Goal: Information Seeking & Learning: Learn about a topic

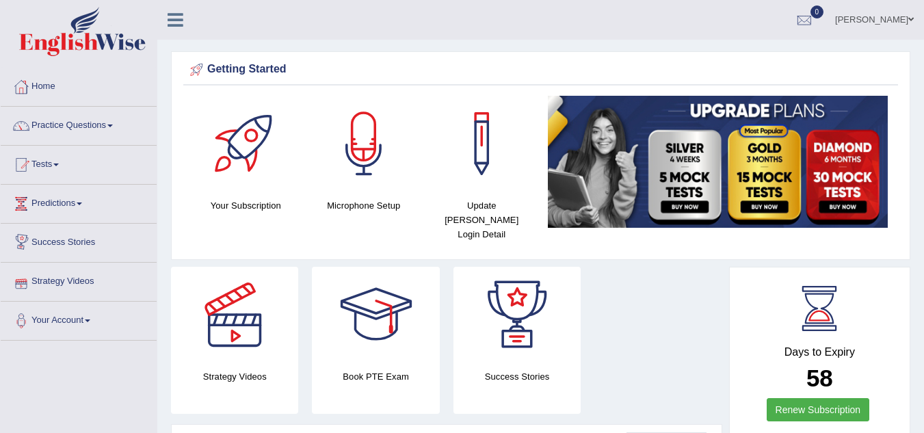
click at [66, 288] on link "Strategy Videos" at bounding box center [79, 280] width 156 height 34
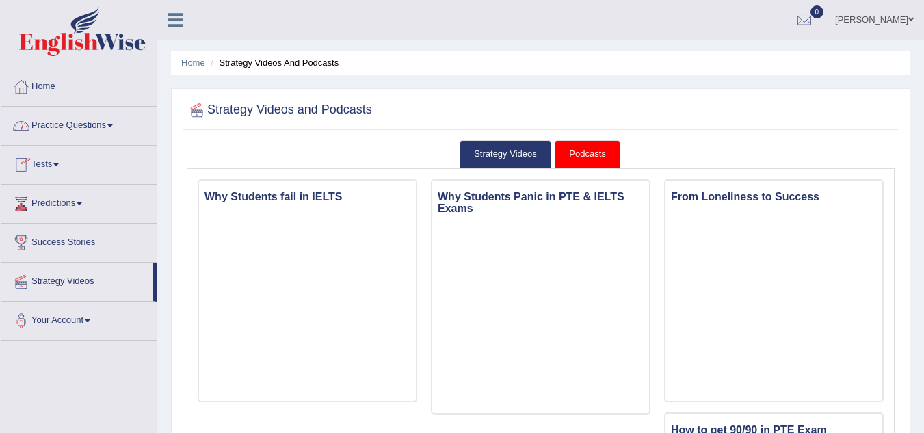
click at [114, 120] on link "Practice Questions" at bounding box center [79, 124] width 156 height 34
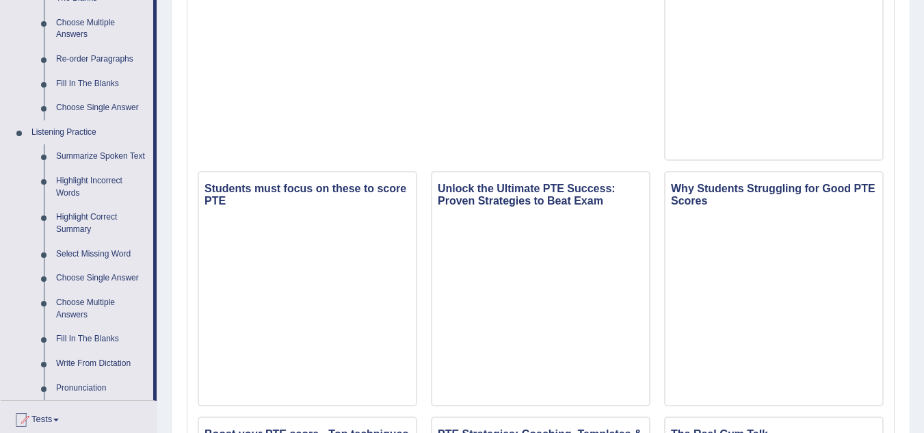
scroll to position [547, 0]
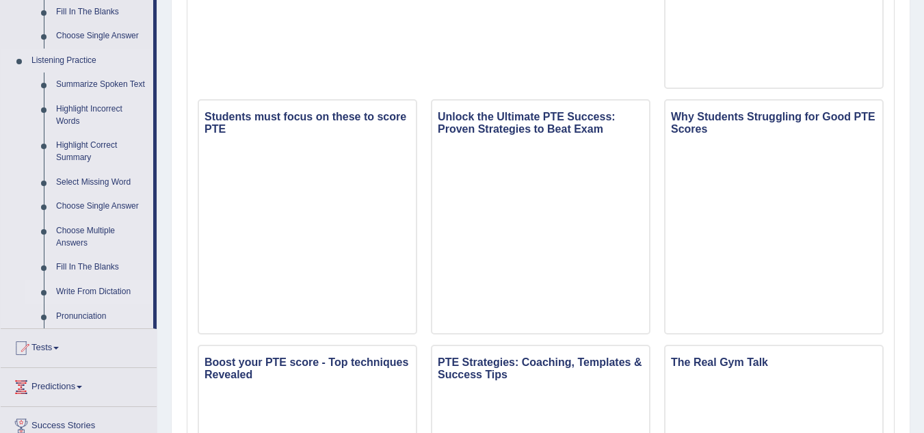
click at [96, 290] on link "Write From Dictation" at bounding box center [101, 292] width 103 height 25
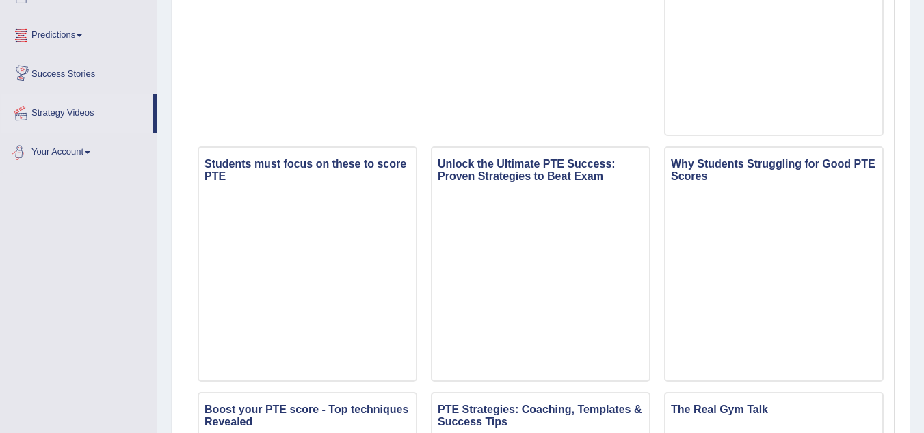
scroll to position [840, 0]
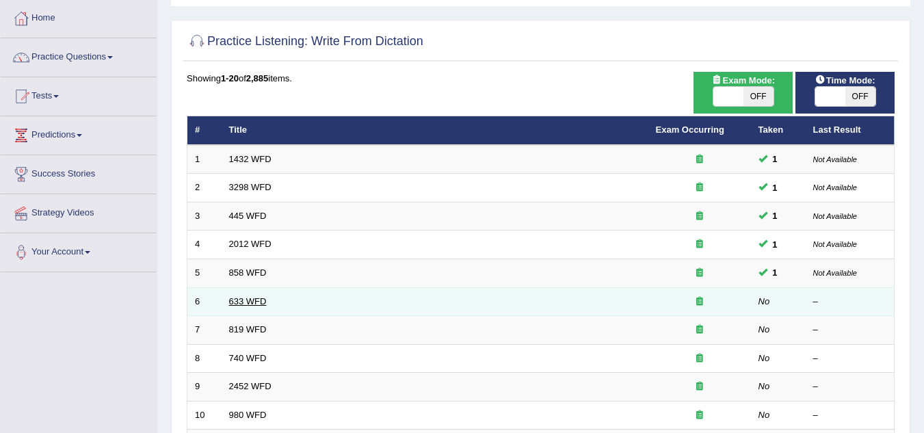
click at [243, 300] on link "633 WFD" at bounding box center [248, 301] width 38 height 10
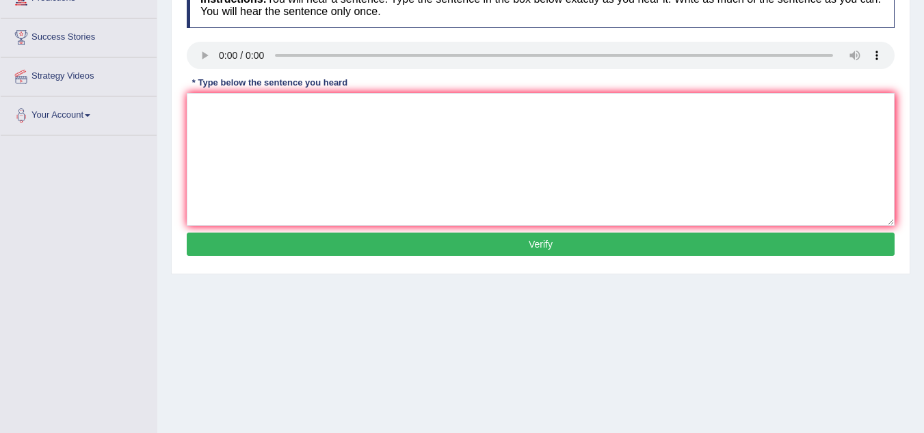
scroll to position [137, 0]
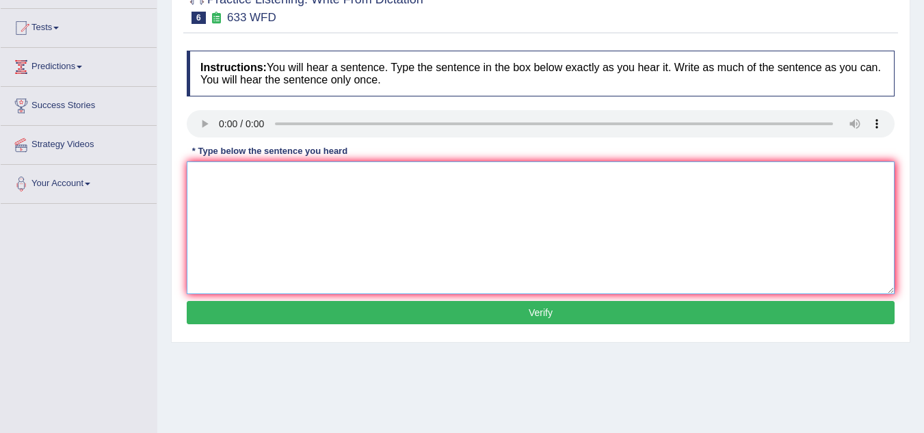
click at [237, 195] on textarea at bounding box center [541, 227] width 708 height 133
type textarea "Research shows that excercising make us feel better is are the for"
click at [538, 314] on button "Verify" at bounding box center [541, 312] width 708 height 23
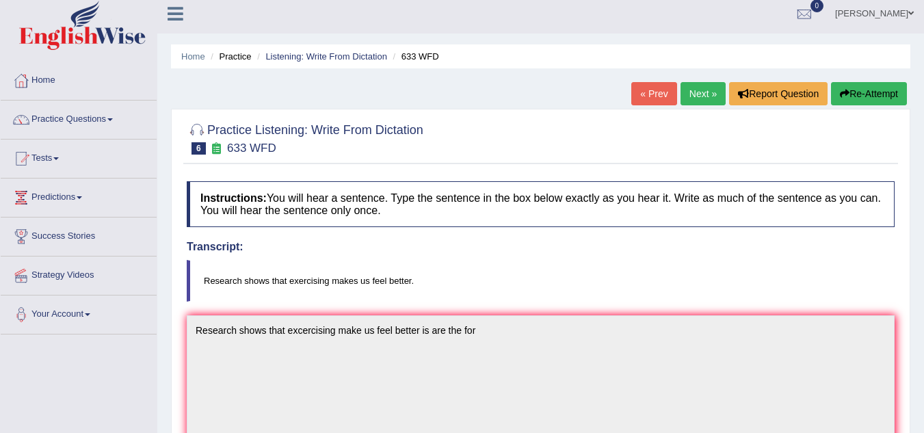
scroll to position [0, 0]
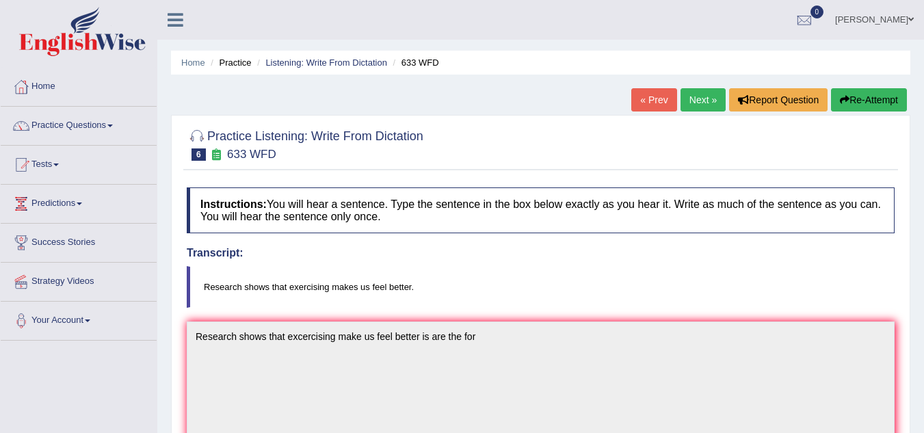
click at [875, 100] on button "Re-Attempt" at bounding box center [869, 99] width 76 height 23
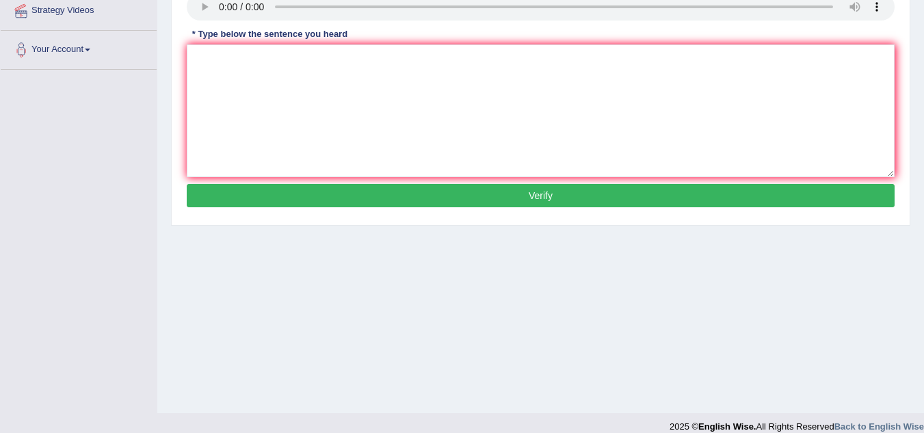
scroll to position [274, 0]
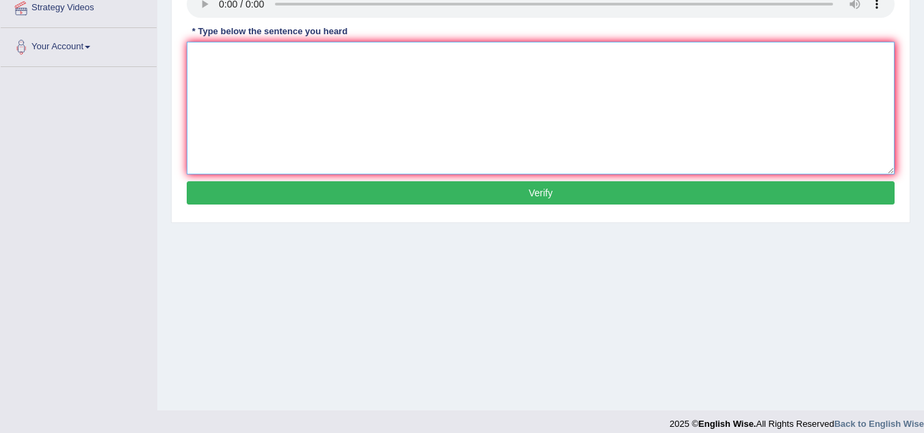
click at [204, 59] on textarea at bounding box center [541, 108] width 708 height 133
type textarea "Research show that exercising makes us feel better is are makes"
click at [559, 198] on button "Verify" at bounding box center [541, 192] width 708 height 23
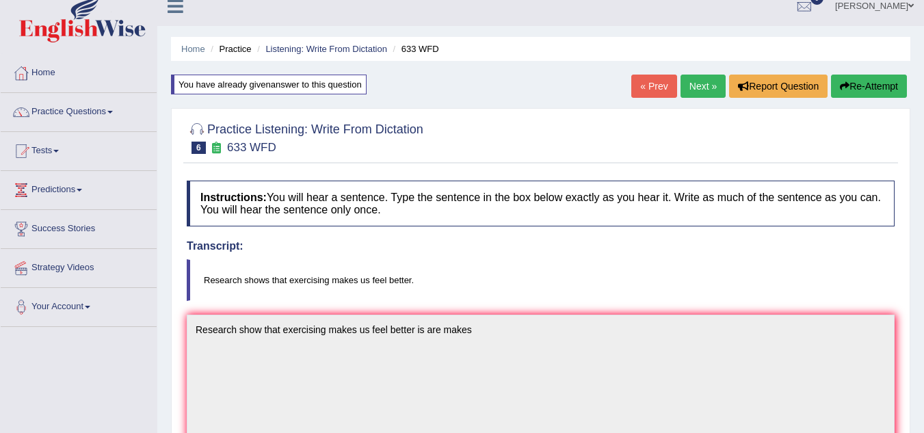
scroll to position [0, 0]
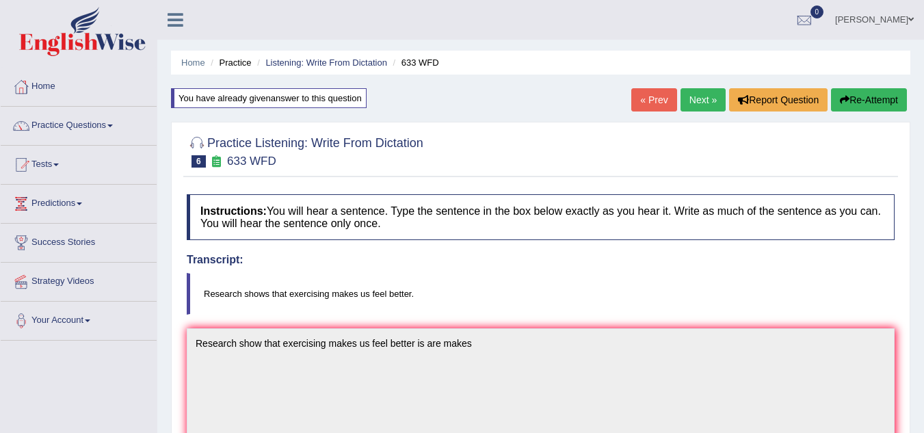
click at [840, 105] on icon "button" at bounding box center [845, 100] width 10 height 10
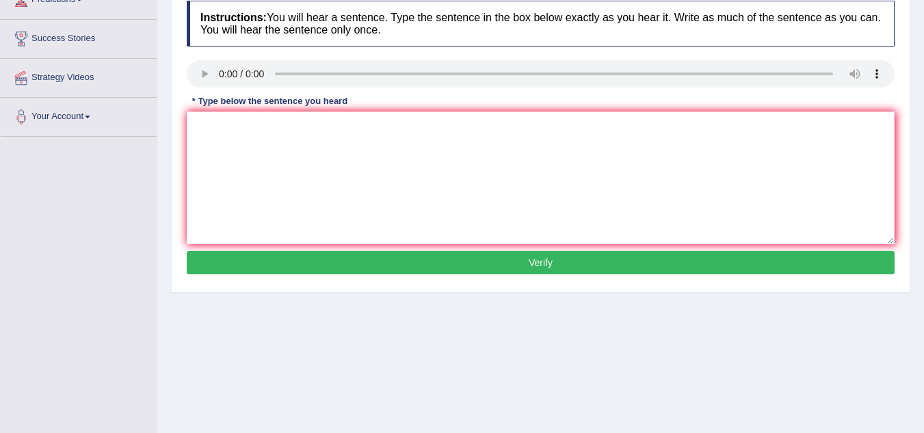
scroll to position [205, 0]
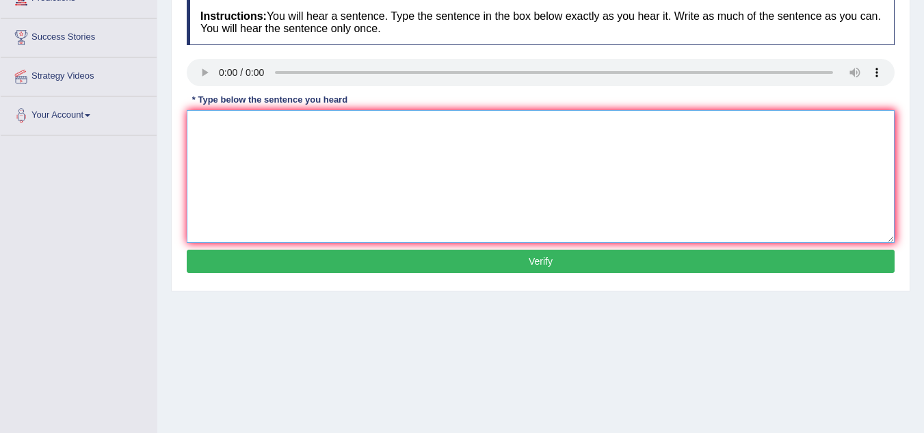
click at [211, 140] on textarea at bounding box center [541, 176] width 708 height 133
type textarea "Research shows that exercising makes us feel better. are is was of"
click at [499, 257] on button "Verify" at bounding box center [541, 261] width 708 height 23
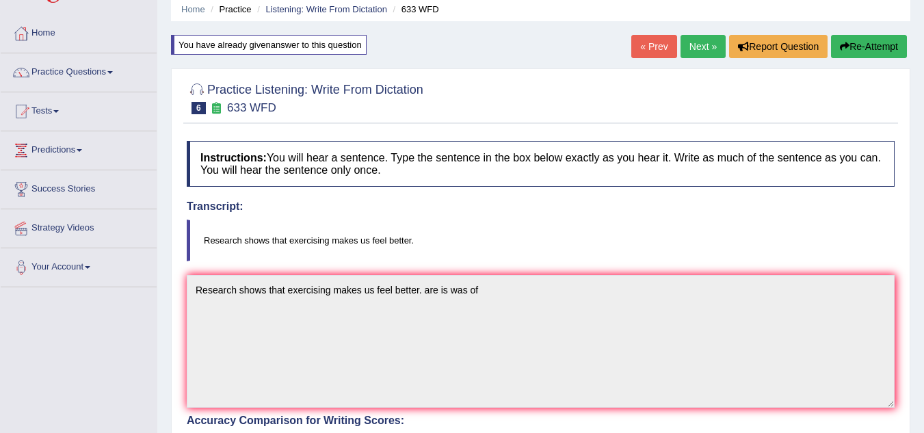
scroll to position [0, 0]
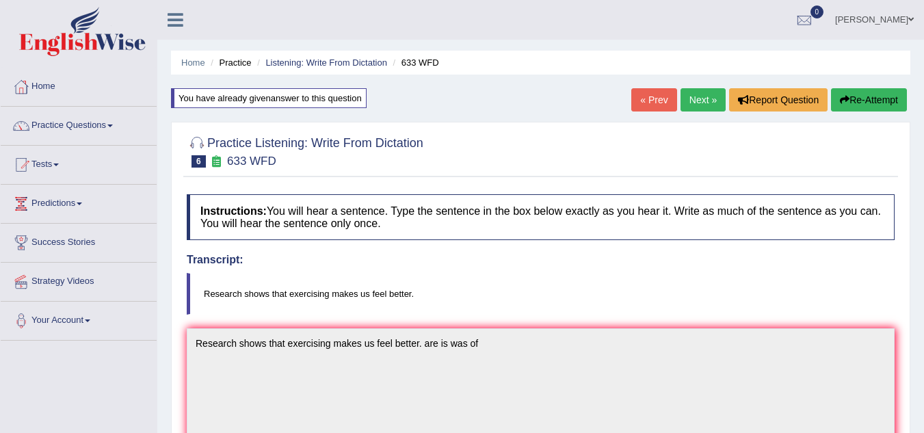
click at [846, 97] on icon "button" at bounding box center [845, 100] width 10 height 10
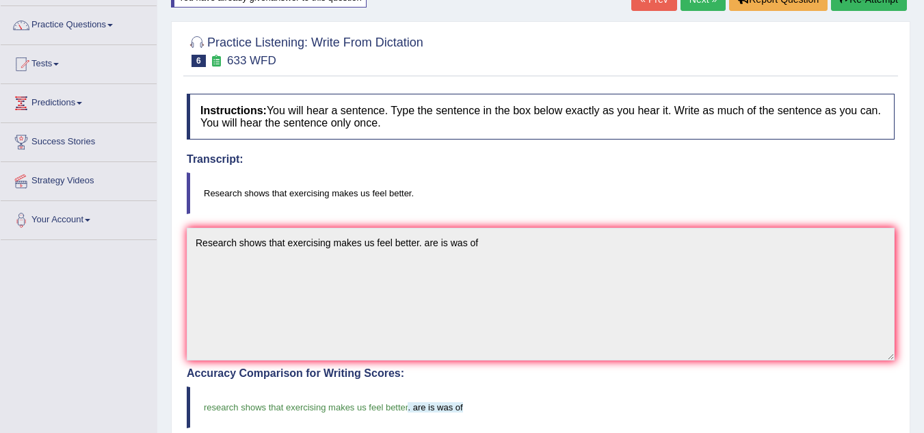
scroll to position [172, 0]
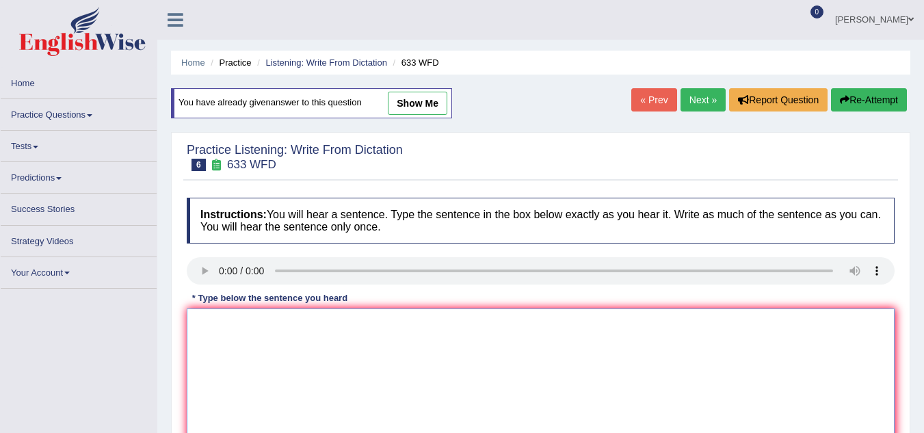
click at [328, 308] on textarea at bounding box center [541, 374] width 708 height 133
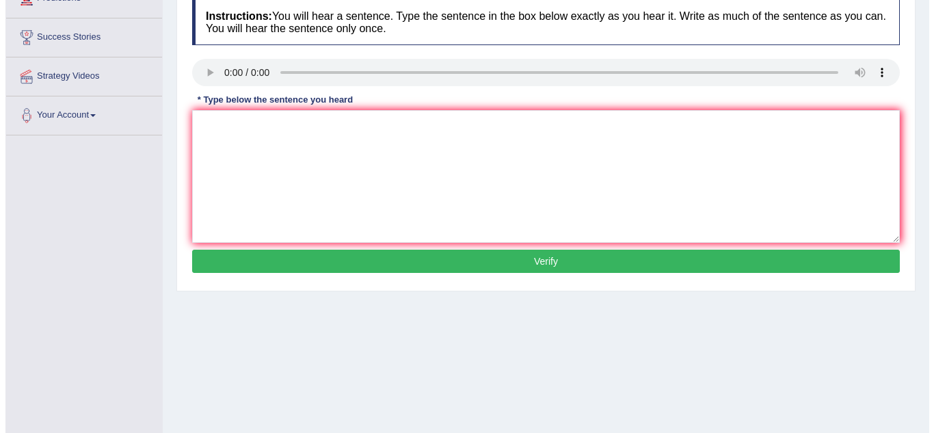
scroll to position [0, 0]
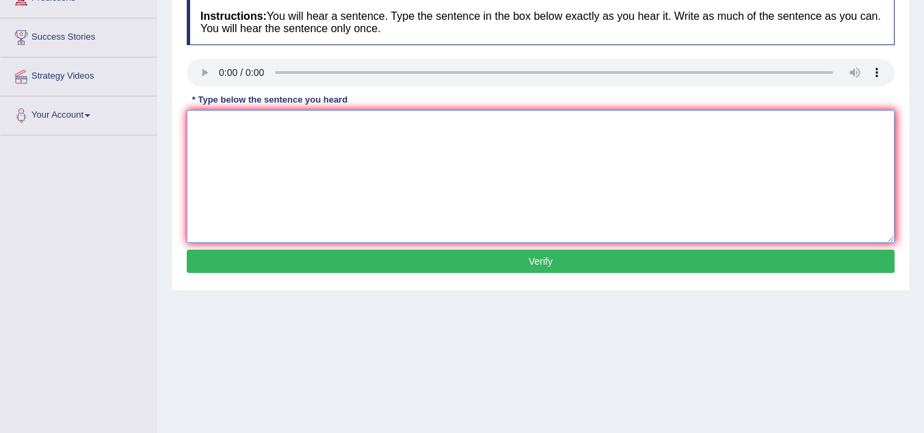
click at [232, 155] on textarea at bounding box center [541, 176] width 708 height 133
type textarea "research shows that, exercising makes us feel better."
click at [434, 269] on button "Verify" at bounding box center [541, 261] width 708 height 23
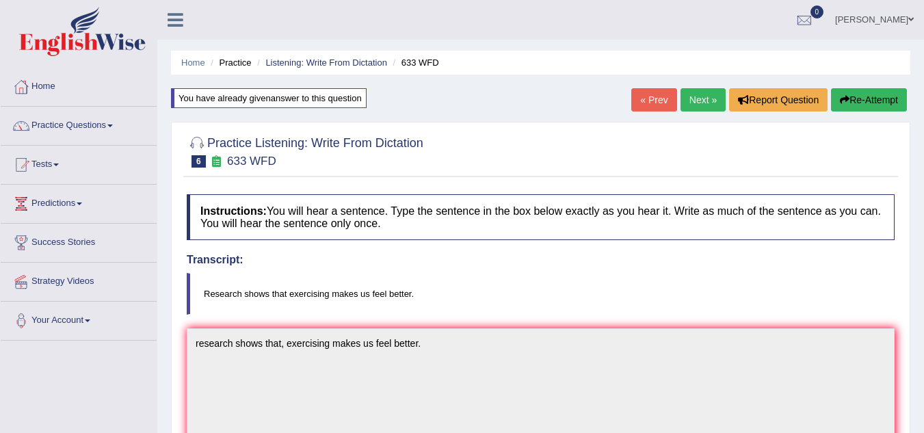
click at [856, 98] on button "Re-Attempt" at bounding box center [869, 99] width 76 height 23
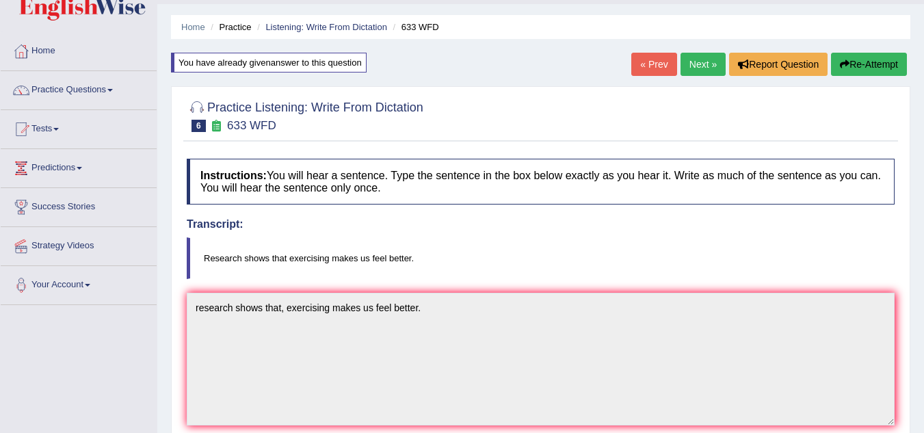
scroll to position [101, 0]
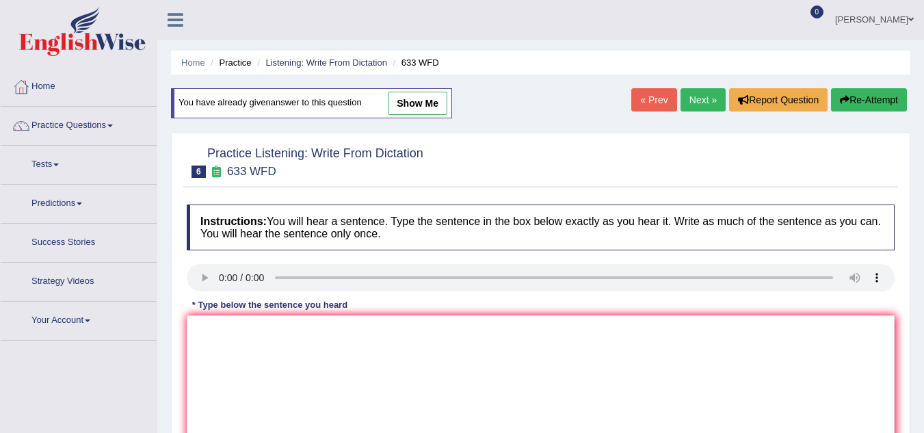
scroll to position [115, 0]
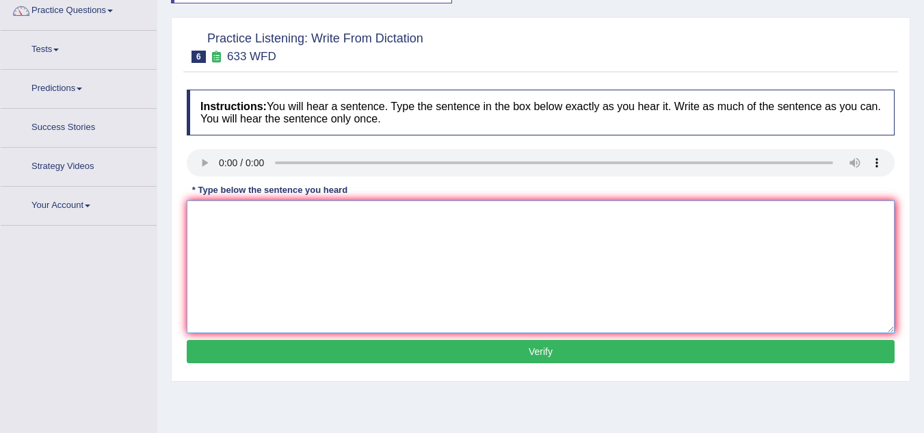
click at [215, 218] on textarea at bounding box center [541, 266] width 708 height 133
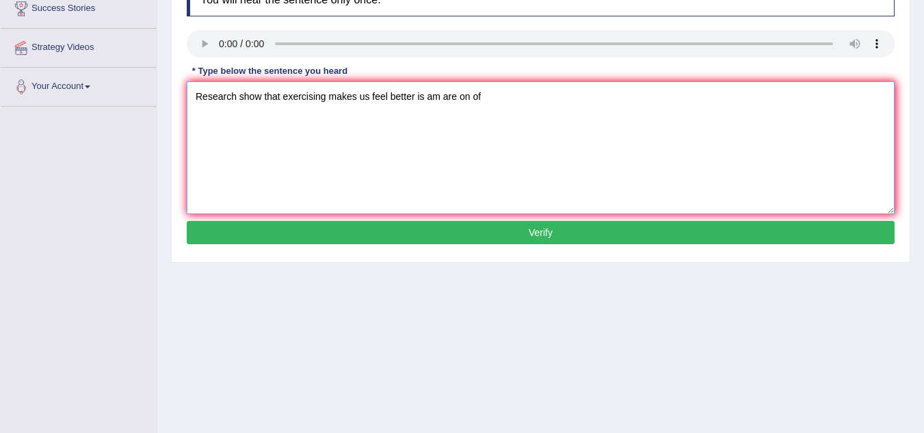
scroll to position [285, 0]
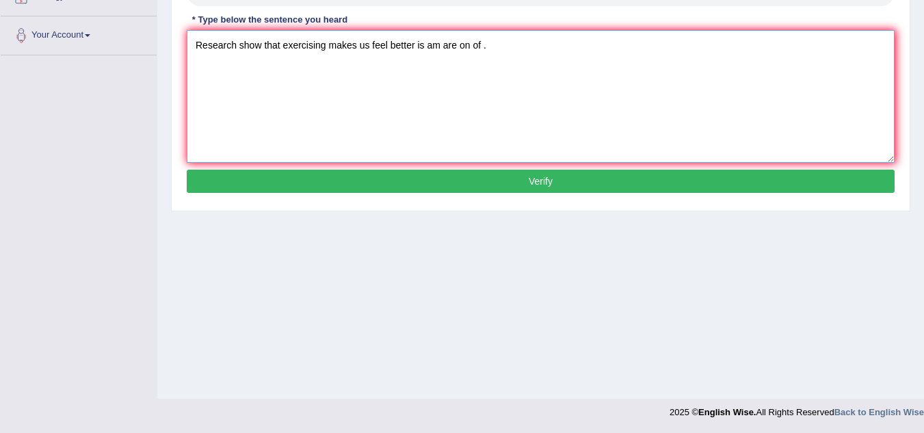
type textarea "Research show that exercising makes us feel better is am are on of ."
click at [490, 186] on button "Verify" at bounding box center [541, 181] width 708 height 23
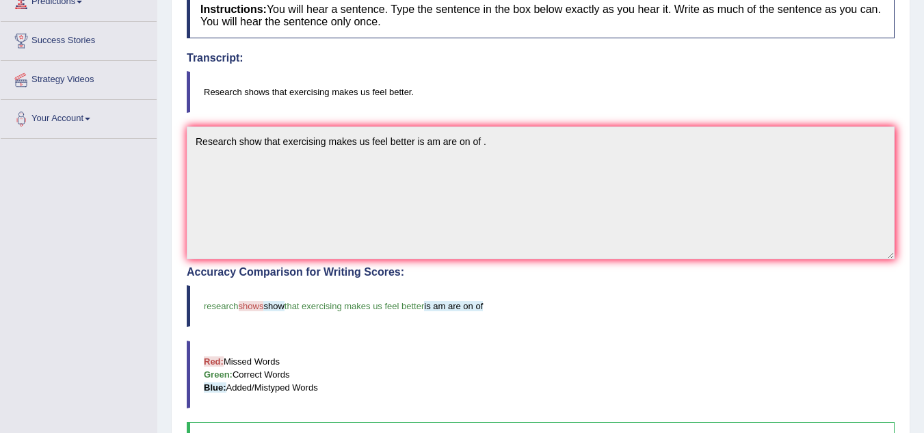
scroll to position [49, 0]
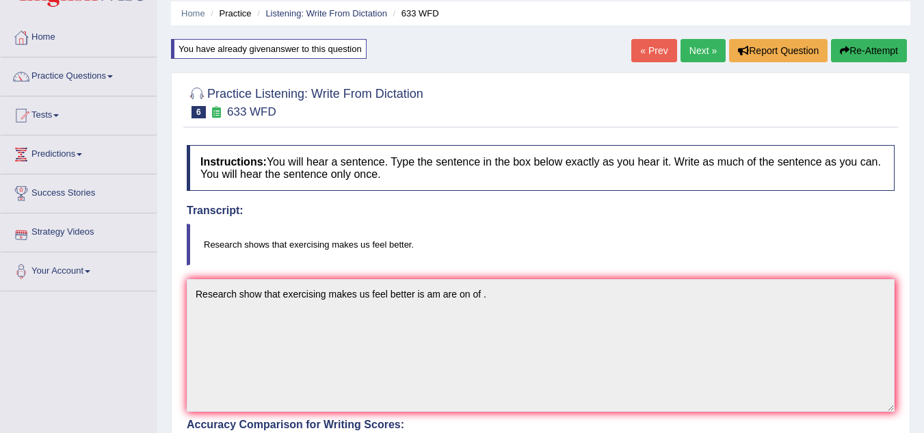
click at [854, 56] on button "Re-Attempt" at bounding box center [869, 50] width 76 height 23
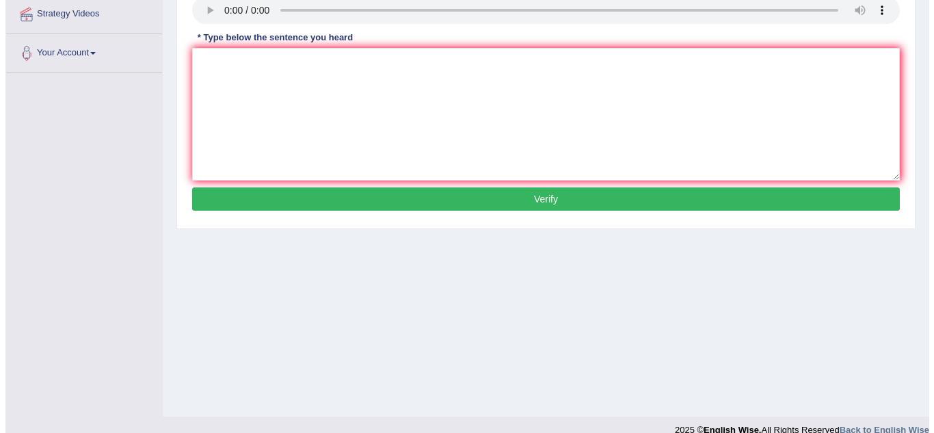
scroll to position [270, 0]
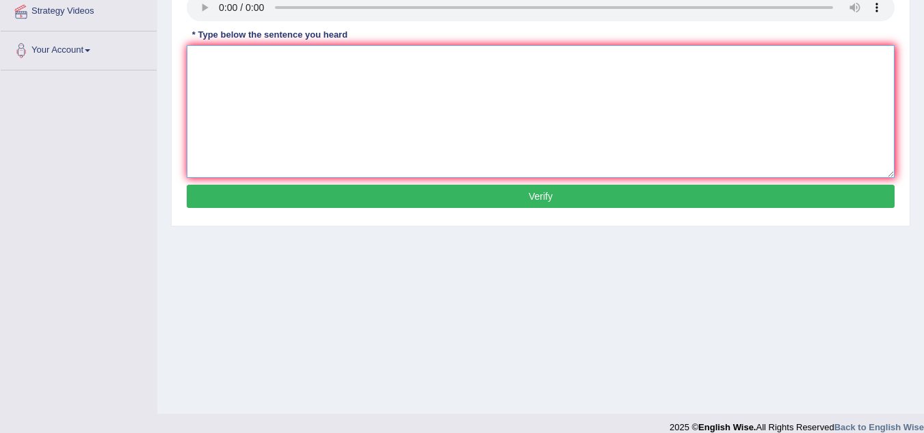
click at [245, 87] on textarea at bounding box center [541, 111] width 708 height 133
type textarea "r"
type textarea "R"
type textarea "RESEARCH SHOWS THAT EXERCISING MAKES US FEEL BETTER."
click at [444, 202] on button "Verify" at bounding box center [541, 196] width 708 height 23
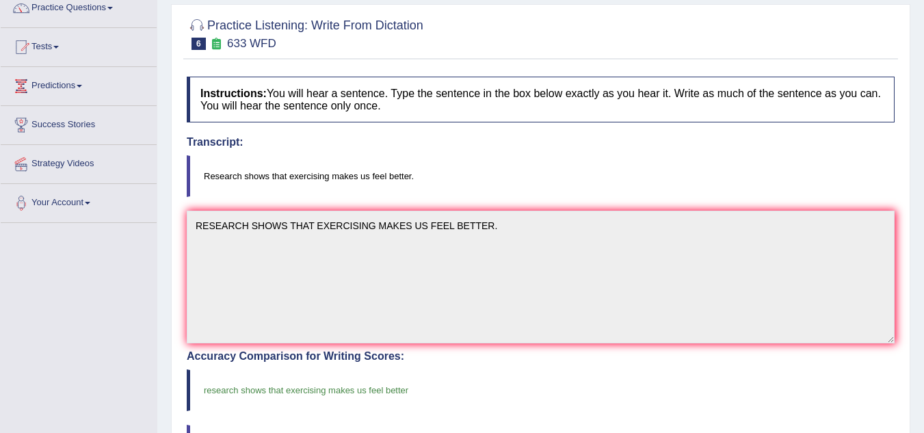
scroll to position [49, 0]
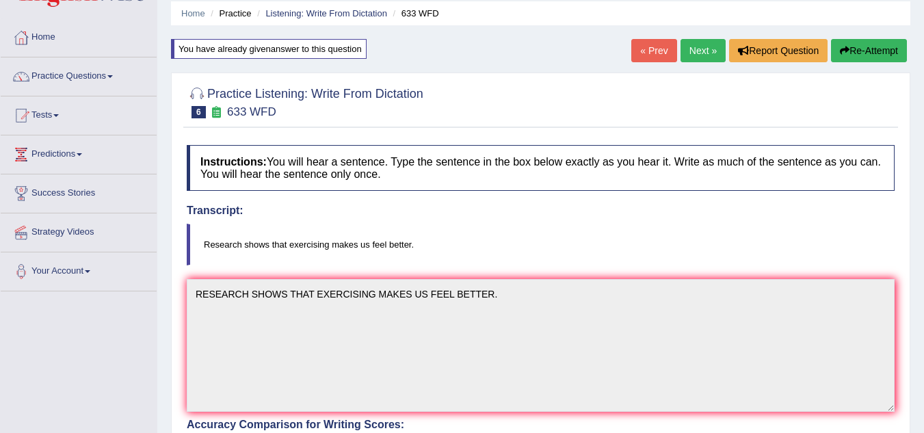
click at [692, 55] on link "Next »" at bounding box center [702, 50] width 45 height 23
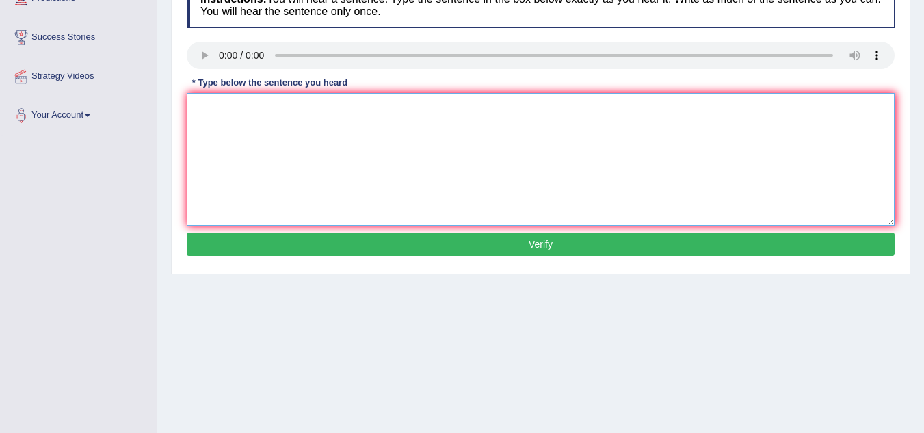
click at [223, 107] on textarea at bounding box center [541, 159] width 708 height 133
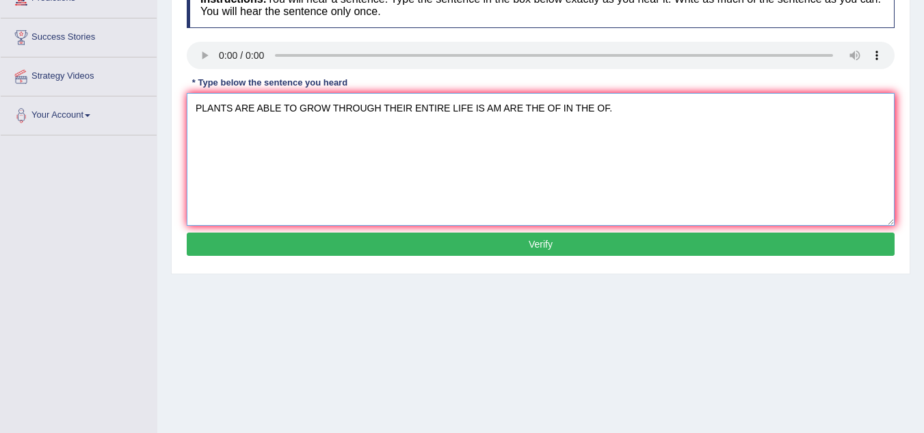
click at [386, 106] on textarea "PLANTS ARE ABLE TO GROW THROUGH THEIR ENTIRE LIFE IS AM ARE THE OF IN THE OF." at bounding box center [541, 159] width 708 height 133
type textarea "PLANTS ARE ABLE TO GROW THROUGH OUT THEIR ENTIRE LIFE IS AM ARE THE OF IN THE O…"
click at [532, 247] on button "Verify" at bounding box center [541, 244] width 708 height 23
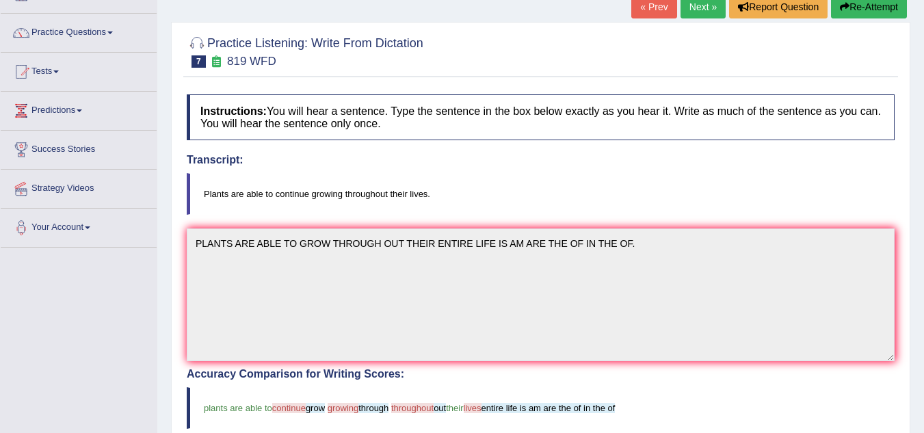
scroll to position [68, 0]
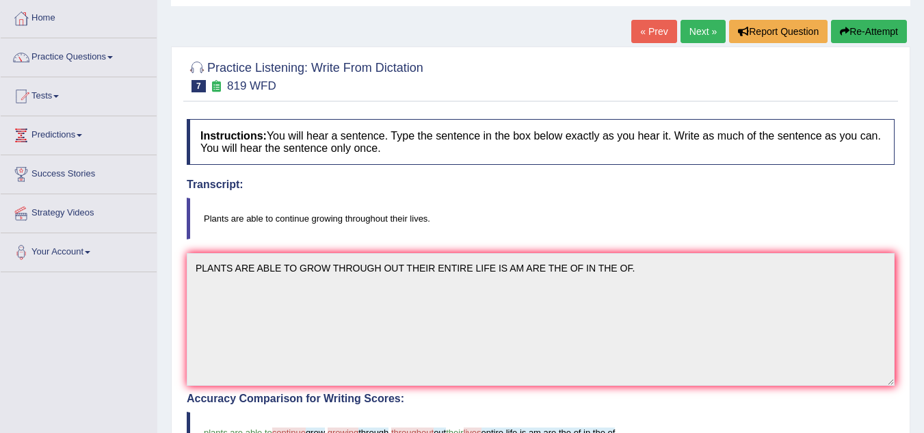
click at [698, 29] on link "Next »" at bounding box center [702, 31] width 45 height 23
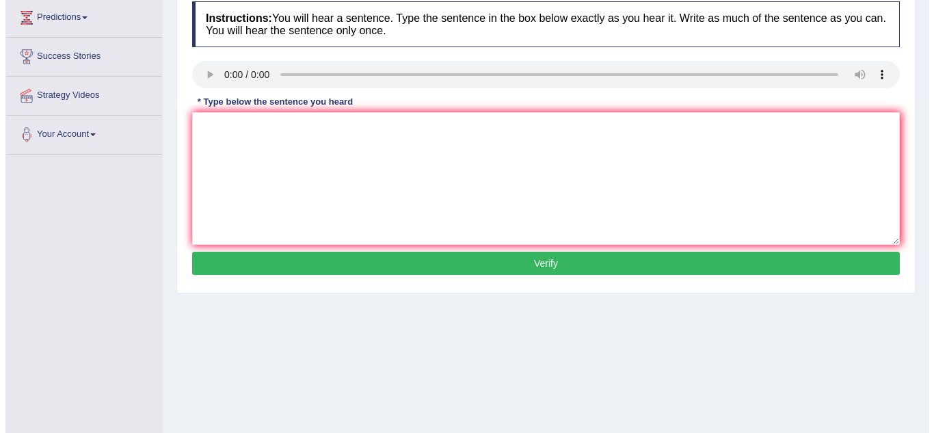
scroll to position [205, 0]
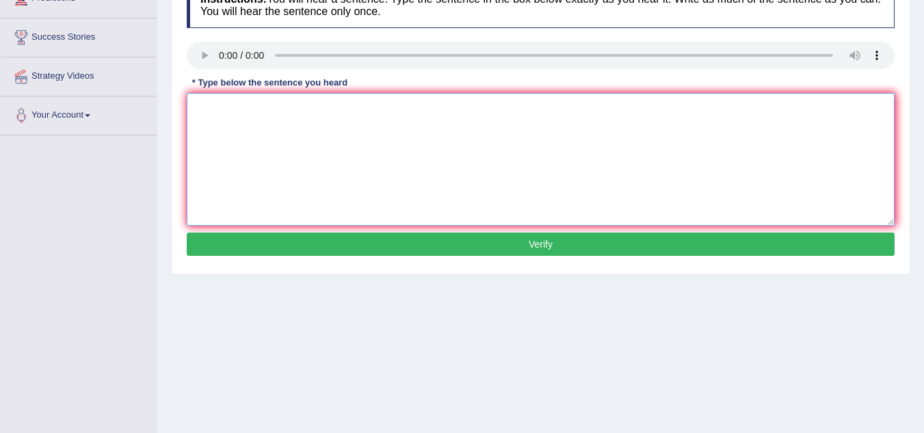
click at [223, 121] on textarea at bounding box center [541, 159] width 708 height 133
type textarea "S"
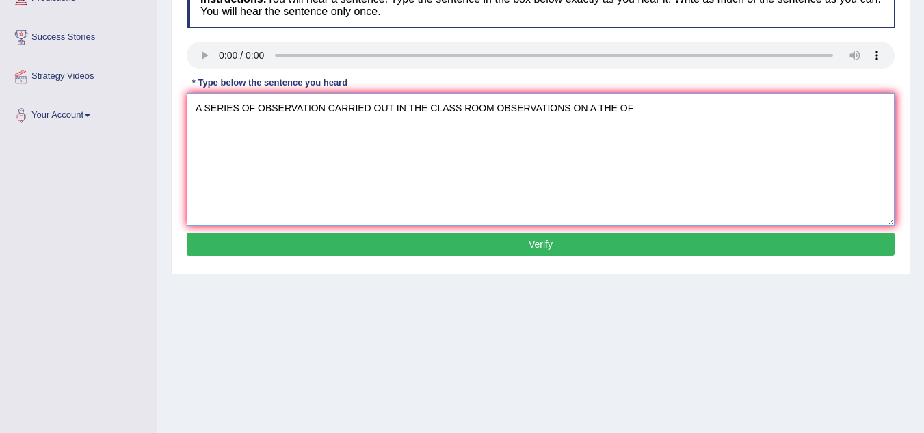
type textarea "A SERIES OF OBSERVATION CARRIED OUT IN THE CLASS ROOM OBSERVATIONS ON A THE OF"
click at [406, 250] on button "Verify" at bounding box center [541, 244] width 708 height 23
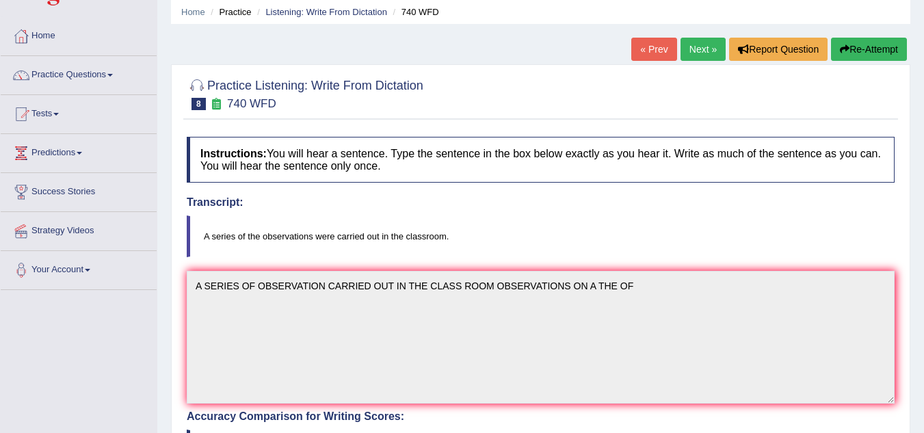
scroll to position [0, 0]
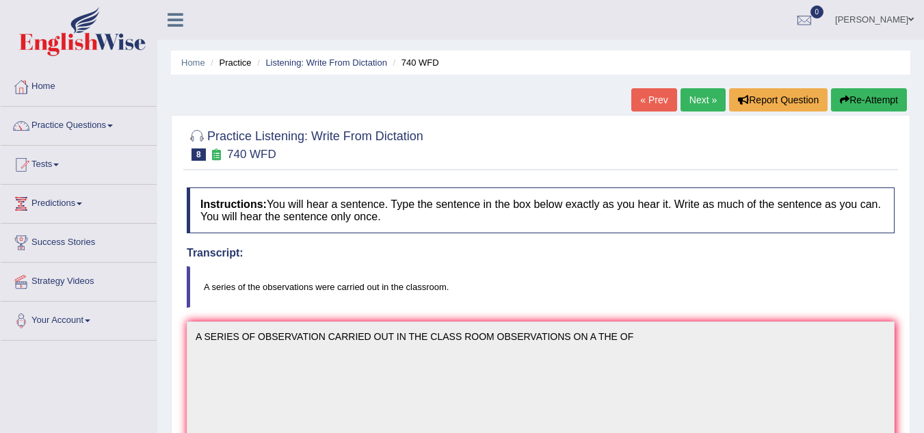
click at [849, 103] on button "Re-Attempt" at bounding box center [869, 99] width 76 height 23
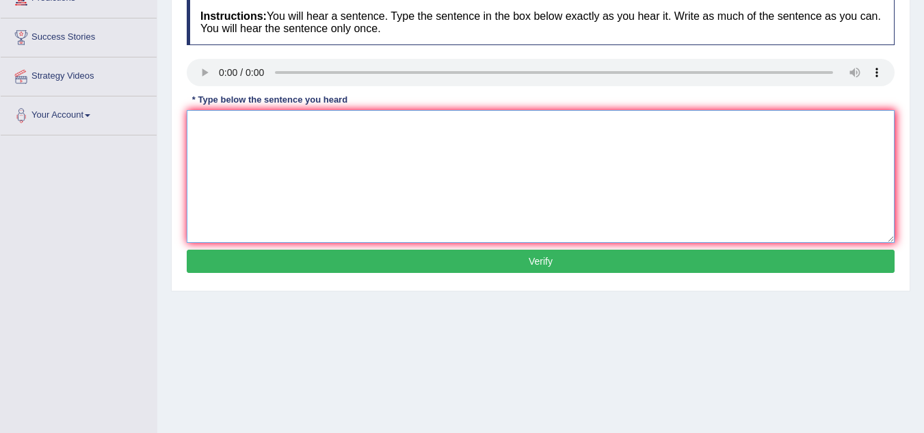
click at [252, 135] on textarea at bounding box center [541, 176] width 708 height 133
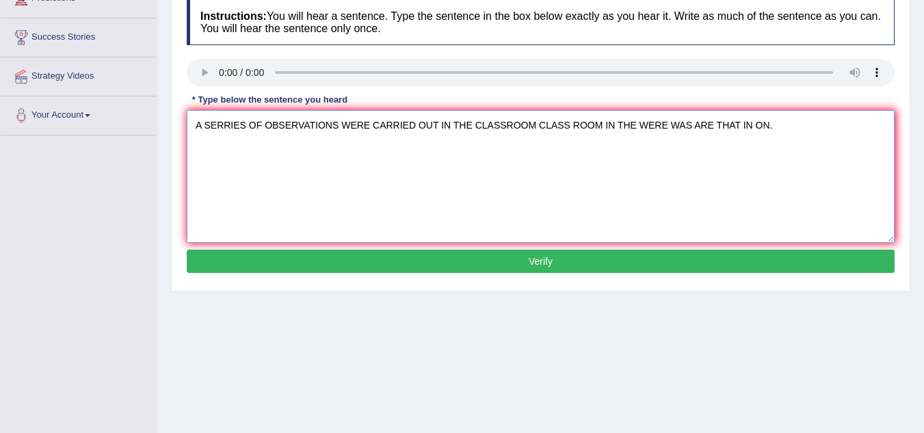
type textarea "A SERRIES OF OBSERVATIONS WERE CARRIED OUT IN THE CLASSROOM CLASS ROOM IN THE W…"
click at [553, 258] on button "Verify" at bounding box center [541, 261] width 708 height 23
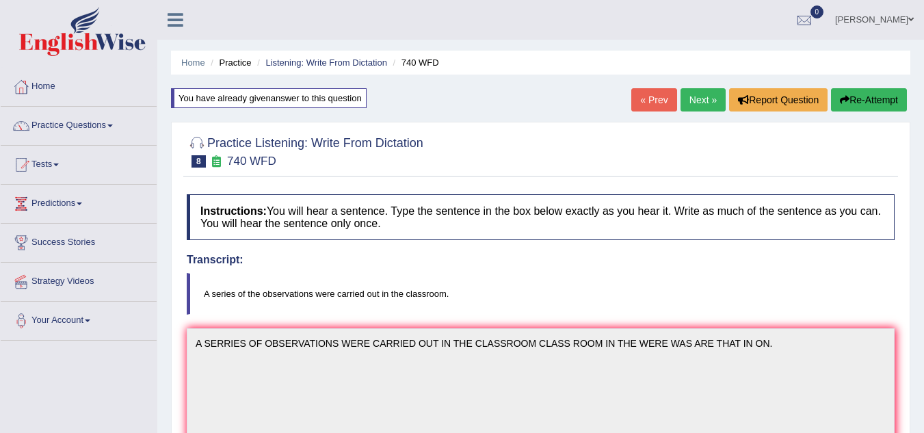
click at [871, 96] on button "Re-Attempt" at bounding box center [869, 99] width 76 height 23
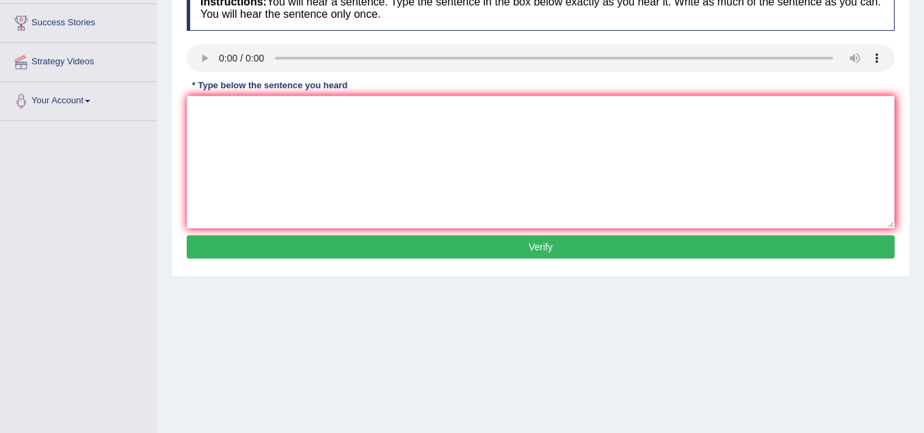
scroll to position [137, 0]
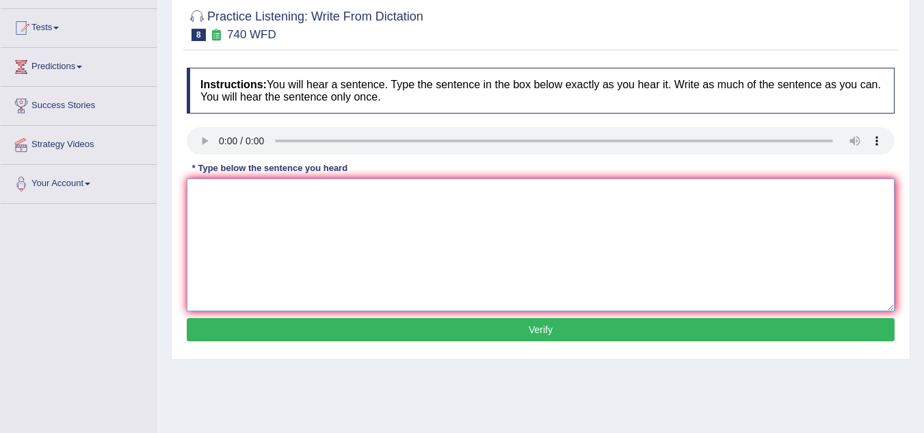
click at [211, 200] on textarea at bounding box center [541, 244] width 708 height 133
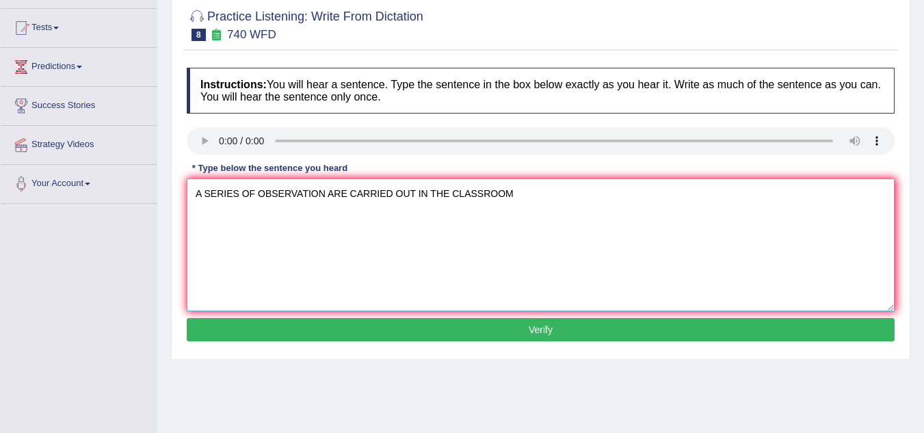
click at [323, 196] on textarea "A SERIES OF OBSERVATION ARE CARRIED OUT IN THE CLASSROOM" at bounding box center [541, 244] width 708 height 133
click at [536, 197] on textarea "A SERIES OF OBSERVATIONS ARE CARRIED OUT IN THE CLASSROOM" at bounding box center [541, 244] width 708 height 133
type textarea "A SERIES OF OBSERVATIONS ARE CARRIED OUT IN THE CLASSROOM."
click at [455, 326] on button "Verify" at bounding box center [541, 329] width 708 height 23
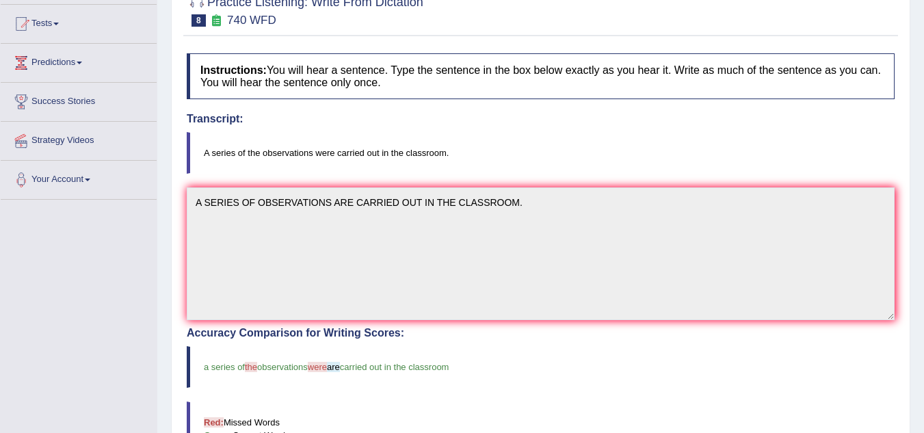
scroll to position [0, 0]
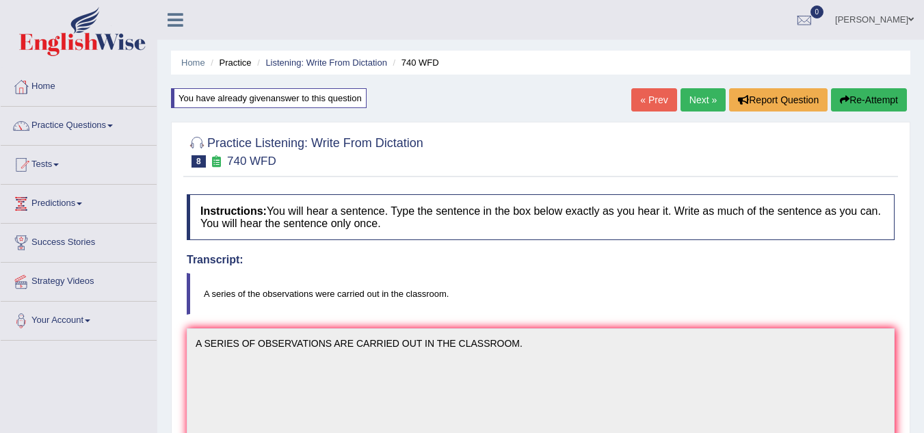
click at [851, 98] on button "Re-Attempt" at bounding box center [869, 99] width 76 height 23
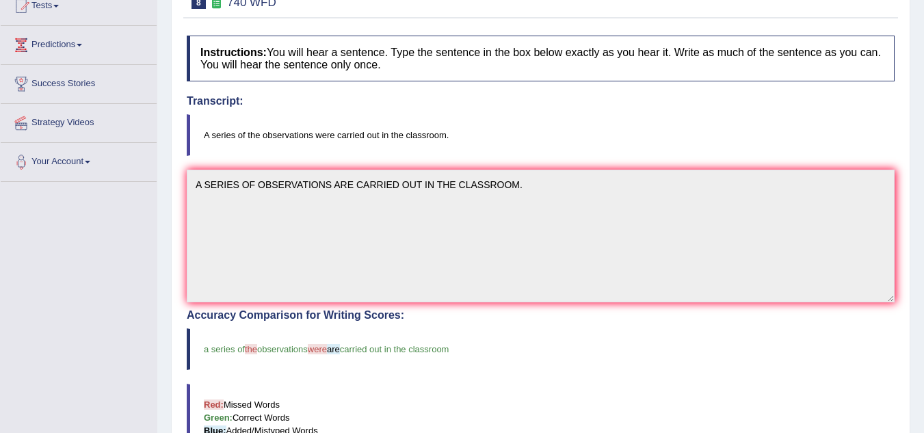
scroll to position [240, 0]
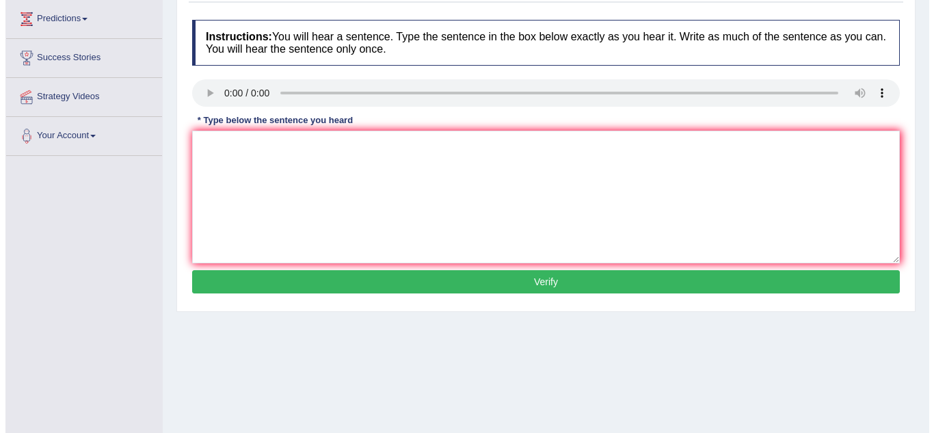
scroll to position [133, 0]
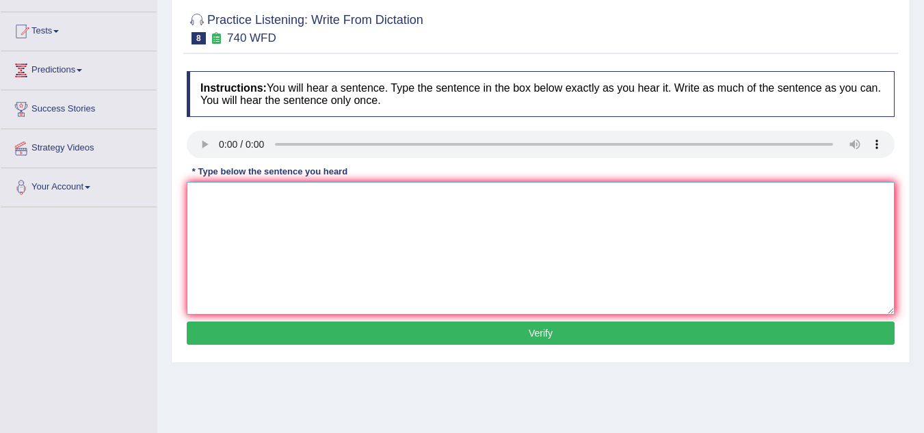
click at [224, 223] on textarea at bounding box center [541, 248] width 708 height 133
type textarea "A SERIES OF THE OBSERVATIONS WERE CARRIED OUT IN THE CLASSROOM."
click at [581, 332] on button "Verify" at bounding box center [541, 332] width 708 height 23
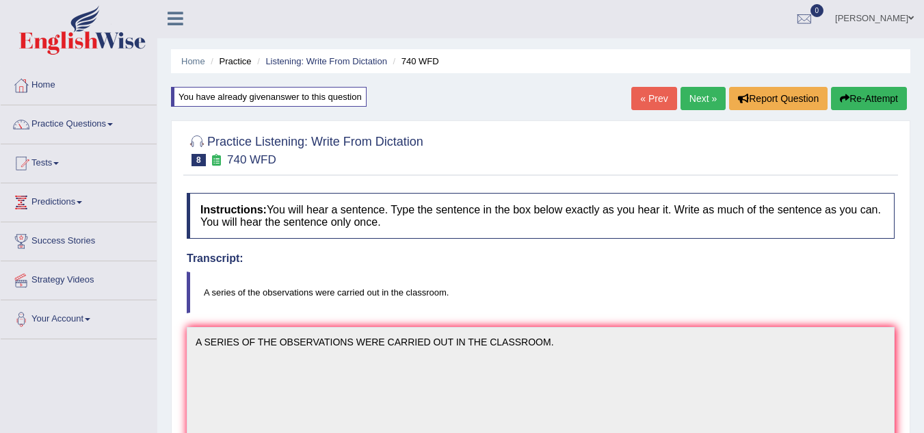
scroll to position [0, 0]
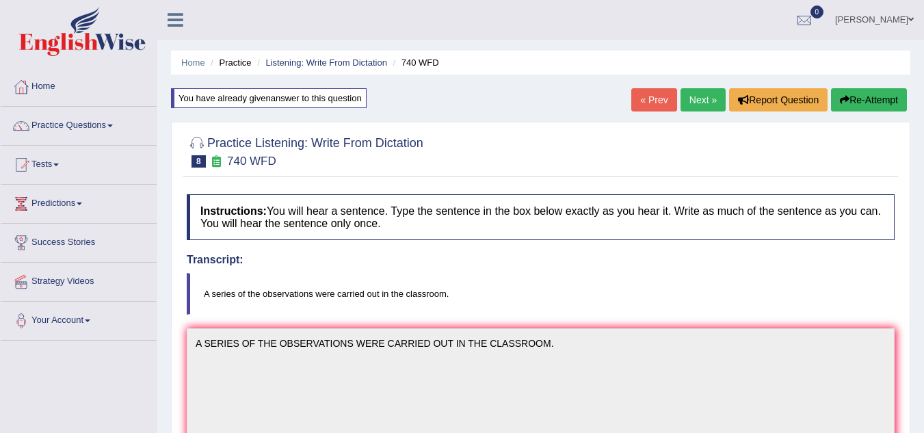
click at [700, 102] on link "Next »" at bounding box center [702, 99] width 45 height 23
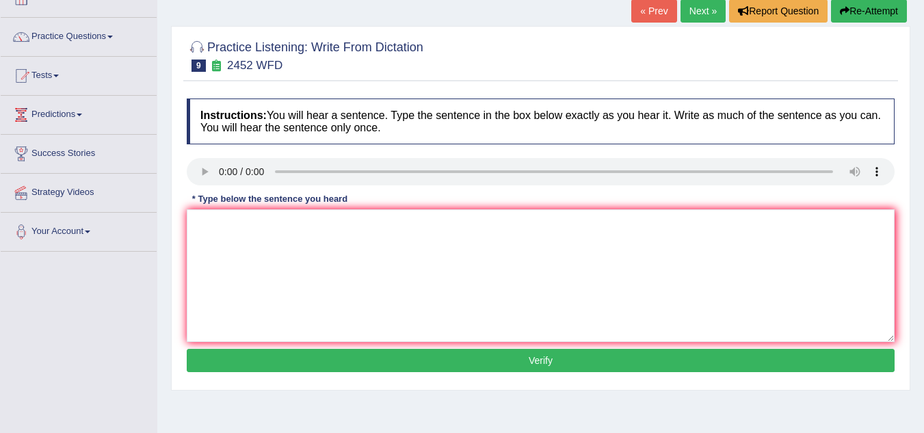
scroll to position [68, 0]
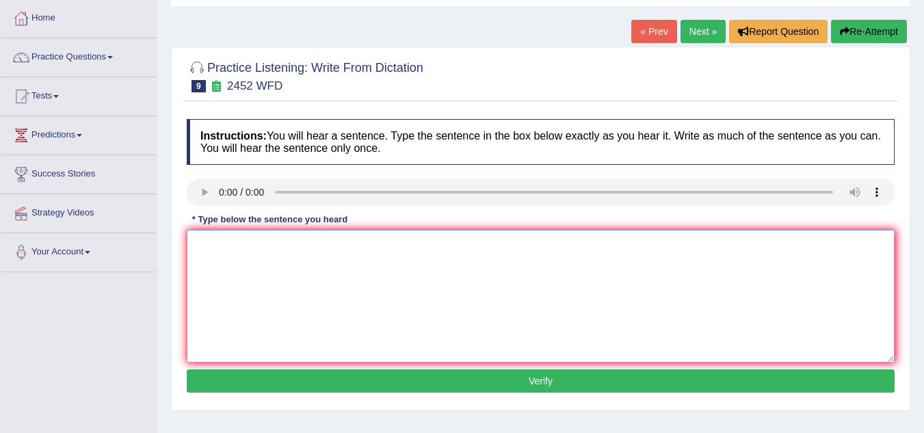
click at [215, 267] on textarea at bounding box center [541, 296] width 708 height 133
type textarea "IT IS DEBATE ABOUT THE VALUE OF KNOLEDGE DEBATES OF ON ."
click at [426, 371] on button "Verify" at bounding box center [541, 380] width 708 height 23
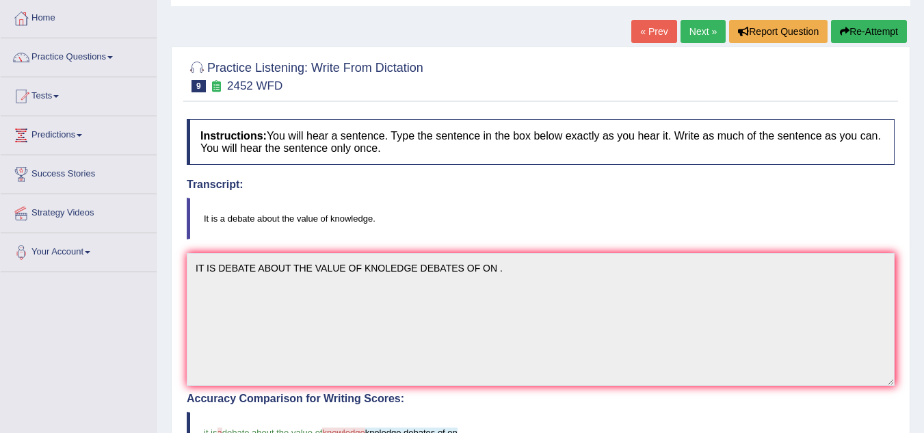
click at [894, 37] on button "Re-Attempt" at bounding box center [869, 31] width 76 height 23
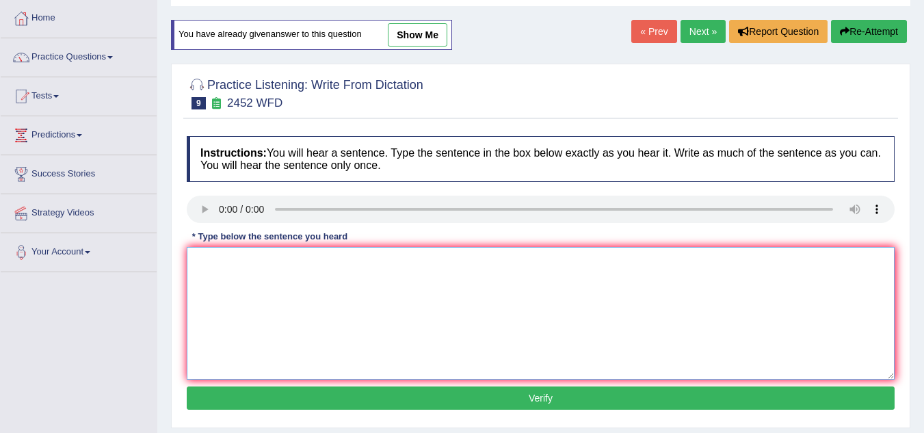
click at [227, 312] on textarea at bounding box center [541, 313] width 708 height 133
type textarea "IT IS A DEBATE ABOUT THE VALUE OF THE KNOLEDGE."
click at [280, 396] on button "Verify" at bounding box center [541, 397] width 708 height 23
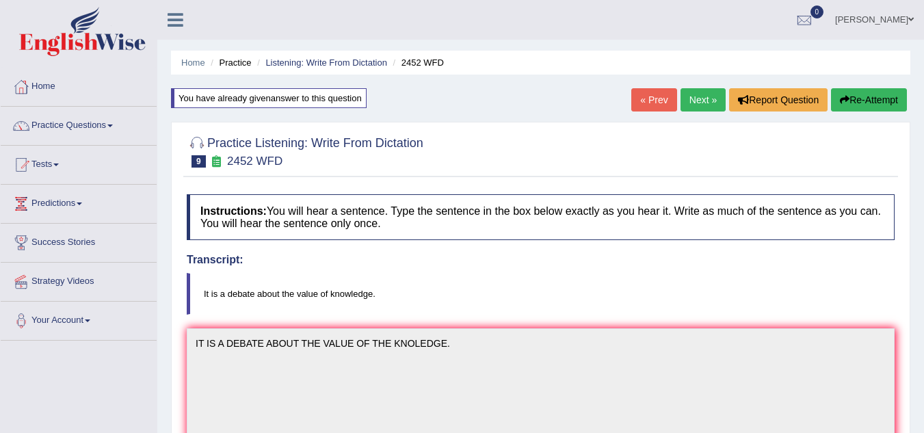
click at [711, 94] on link "Next »" at bounding box center [702, 99] width 45 height 23
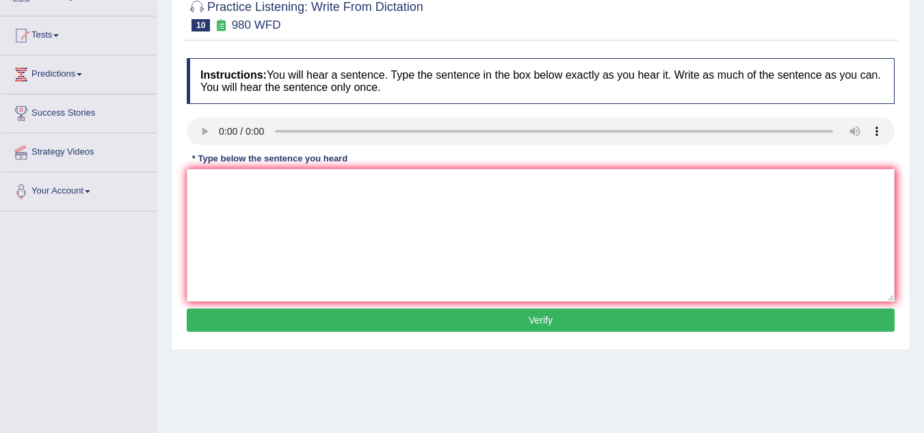
scroll to position [137, 0]
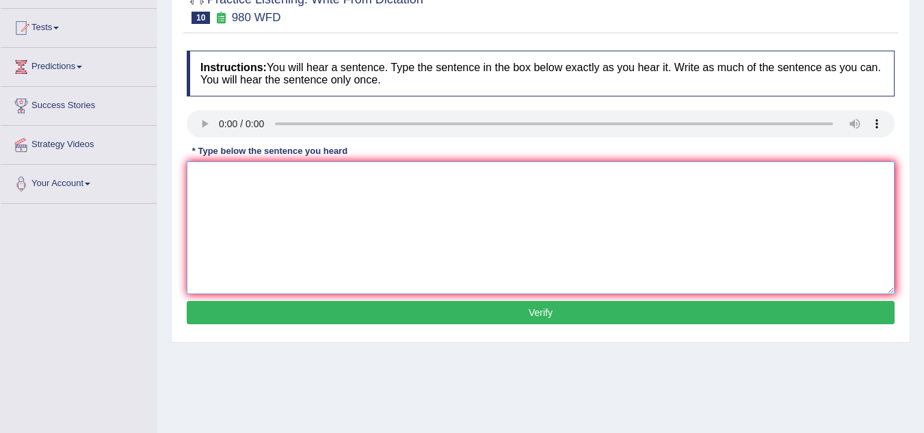
click at [235, 179] on textarea at bounding box center [541, 227] width 708 height 133
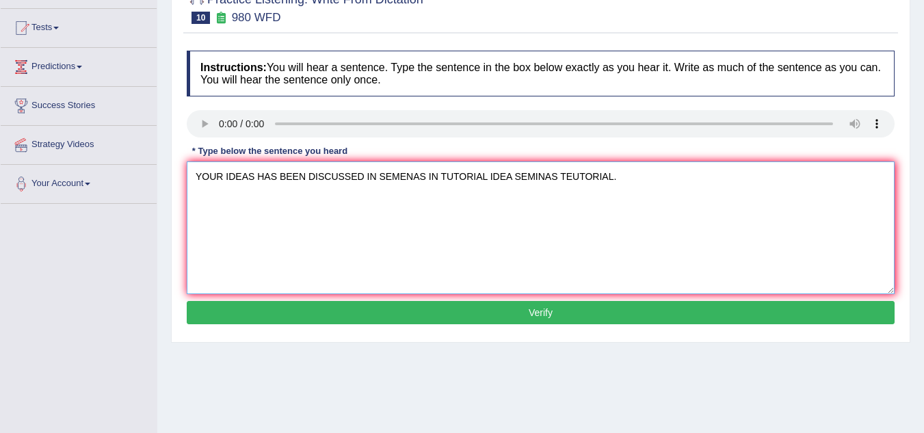
type textarea "YOUR IDEAS HAS BEEN DISCUSSED IN SEMENAS IN TUTORIAL IDEA SEMINAS TEUTORIAL."
click at [461, 315] on button "Verify" at bounding box center [541, 312] width 708 height 23
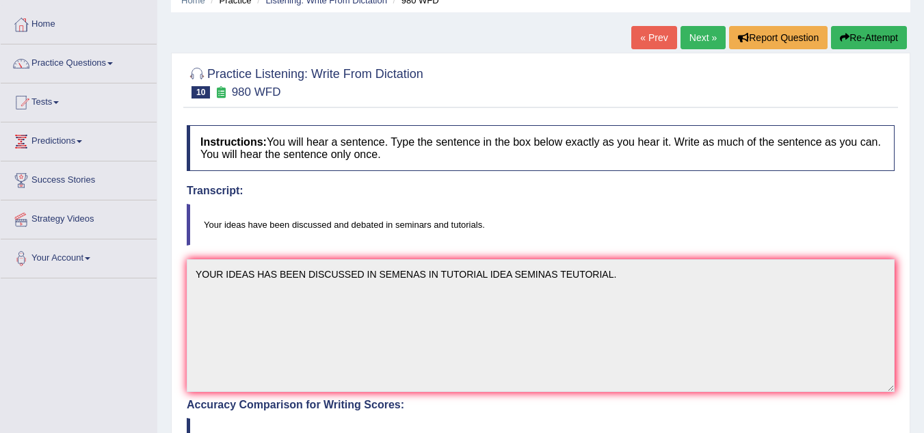
scroll to position [0, 0]
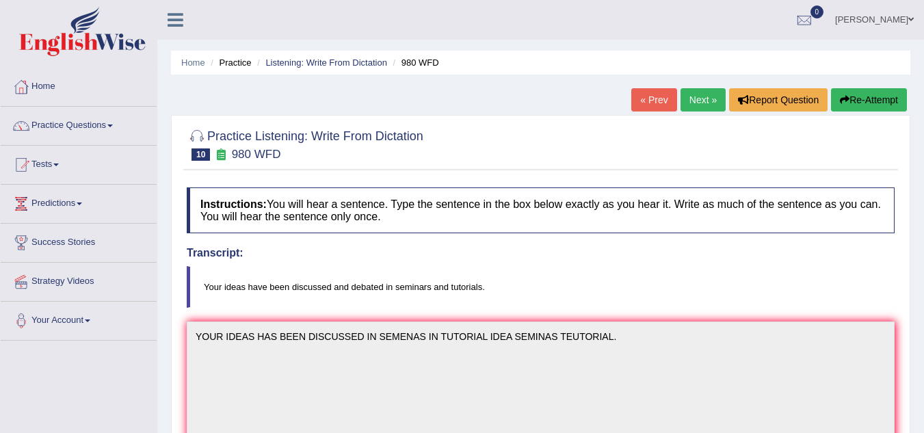
click at [864, 98] on button "Re-Attempt" at bounding box center [869, 99] width 76 height 23
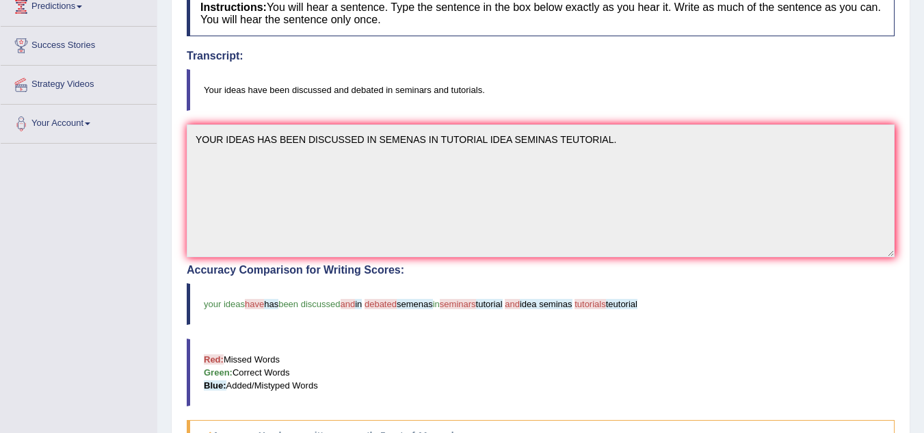
scroll to position [274, 0]
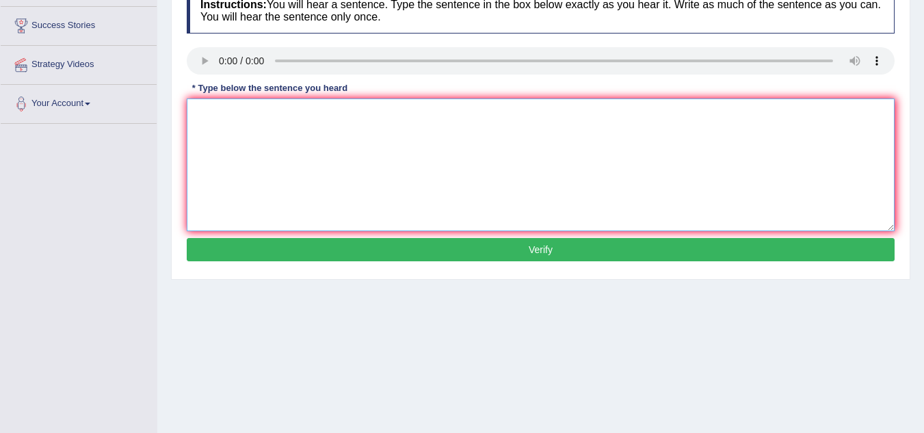
click at [208, 130] on textarea at bounding box center [541, 164] width 708 height 133
click at [317, 115] on textarea "YOUR IDEAS HAVE BEEN DISCUSED IN SEMENAS AND TUTORIAL" at bounding box center [541, 164] width 708 height 133
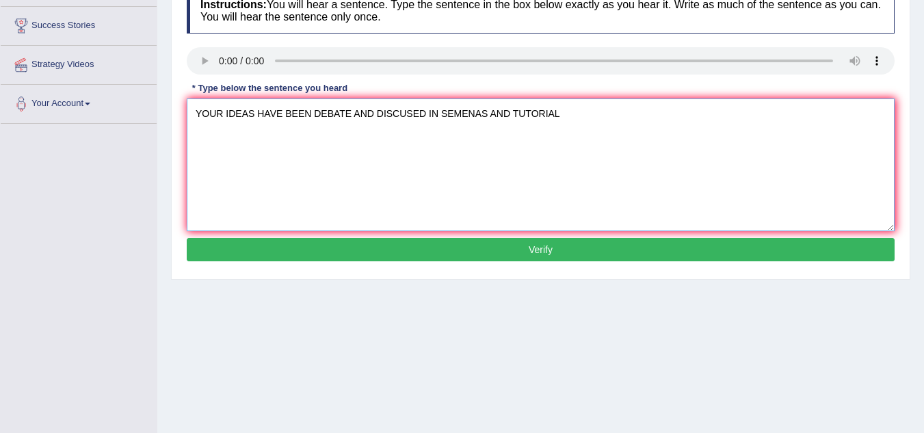
click at [594, 116] on textarea "YOUR IDEAS HAVE BEEN DEBATE AND DISCUSED IN SEMENAS AND TUTORIAL" at bounding box center [541, 164] width 708 height 133
type textarea "YOUR IDEAS HAVE BEEN DEBATE AND DISCUSED IN SEMENAS AND TUTORIAL DEBATES SEMINA…"
click at [637, 248] on button "Verify" at bounding box center [541, 249] width 708 height 23
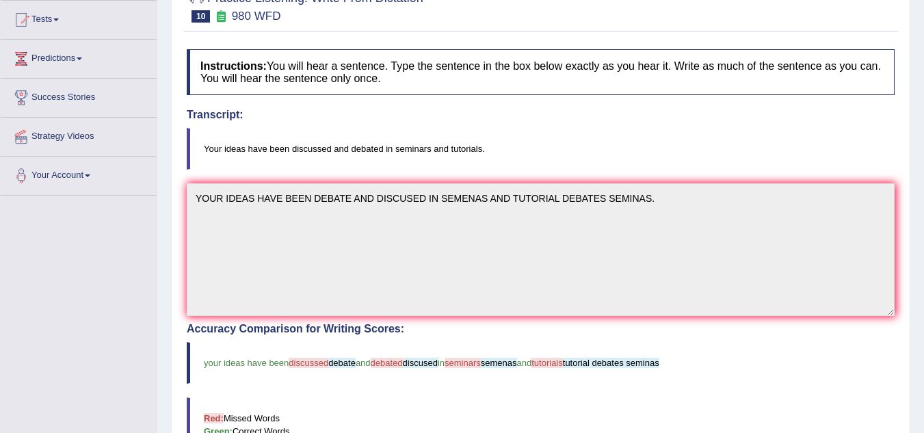
scroll to position [80, 0]
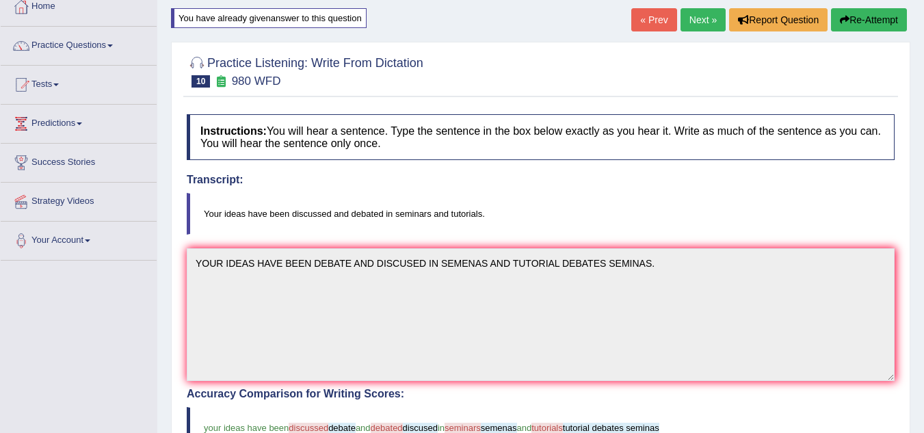
click at [878, 20] on button "Re-Attempt" at bounding box center [869, 19] width 76 height 23
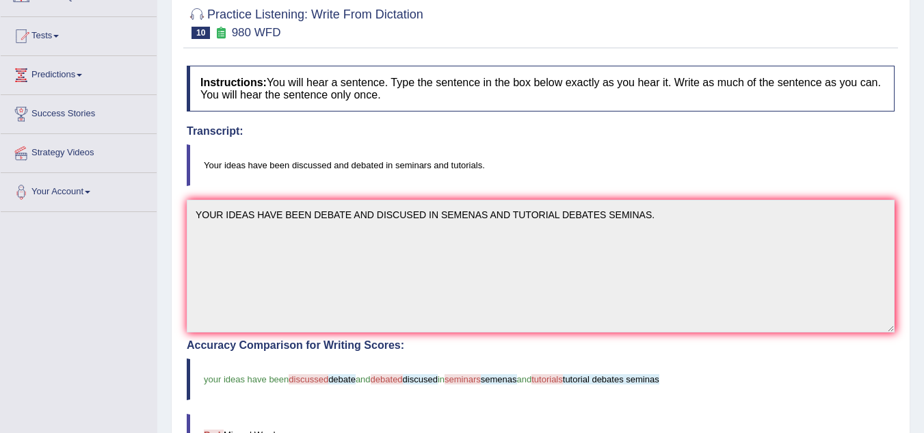
scroll to position [148, 0]
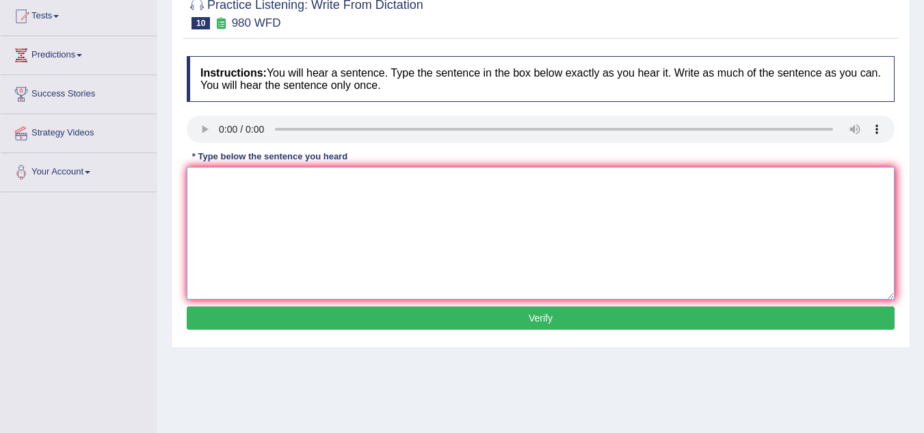
click at [230, 220] on textarea at bounding box center [541, 233] width 708 height 133
click at [231, 222] on textarea "YOUR IDEAS HAD BEEN DISCUSSED AND DEBATES IN TUTORIALS" at bounding box center [541, 233] width 708 height 133
click at [448, 178] on textarea "YOUR IDEAS HAD BEEN DISCUSSED AND DEBATES IN TUTORIALS" at bounding box center [541, 233] width 708 height 133
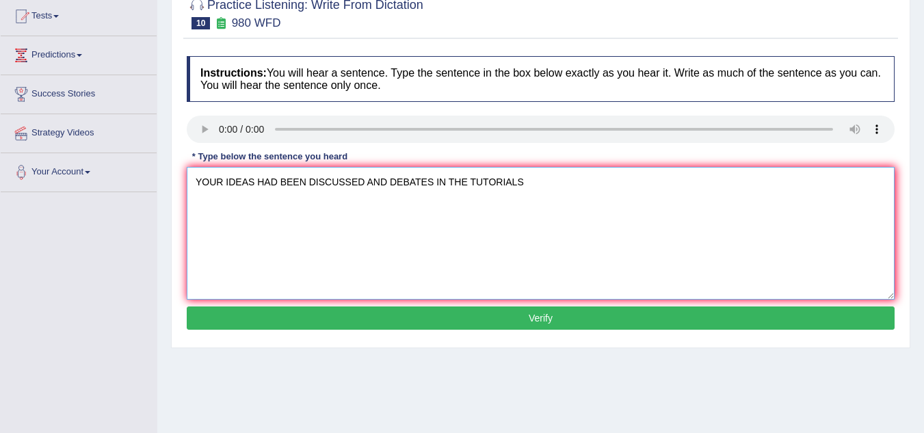
click at [529, 186] on textarea "YOUR IDEAS HAD BEEN DISCUSSED AND DEBATES IN THE TUTORIALS" at bounding box center [541, 233] width 708 height 133
type textarea "YOUR IDEAS HAD BEEN DISCUSSED AND DEBATES IN THE TUTORIALS."
click at [392, 314] on button "Verify" at bounding box center [541, 317] width 708 height 23
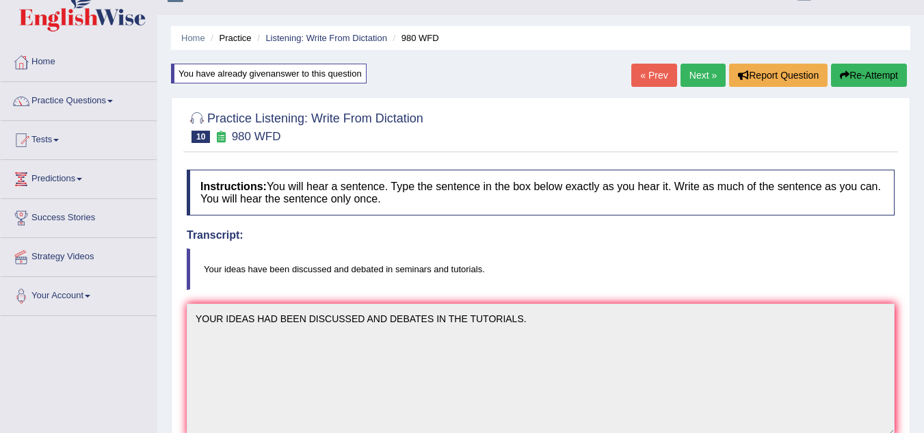
scroll to position [12, 0]
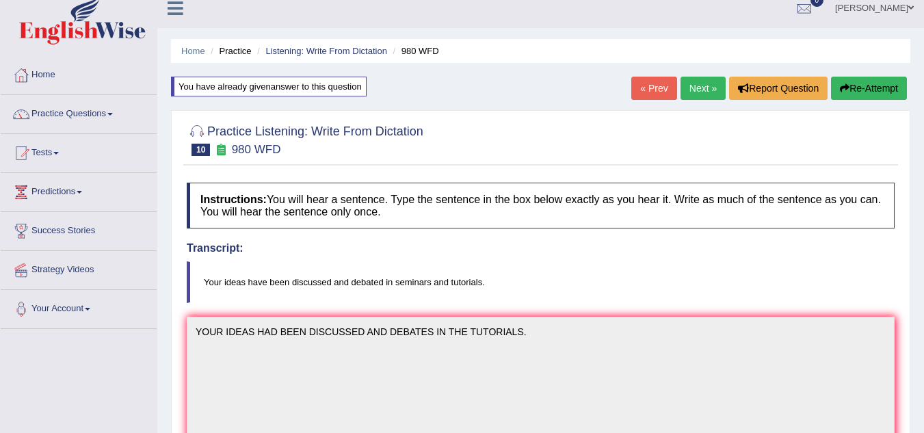
click at [864, 92] on button "Re-Attempt" at bounding box center [869, 88] width 76 height 23
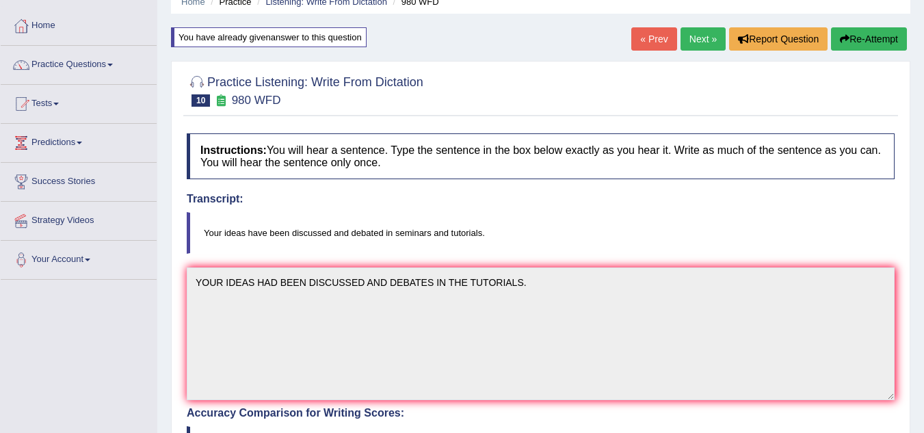
scroll to position [145, 0]
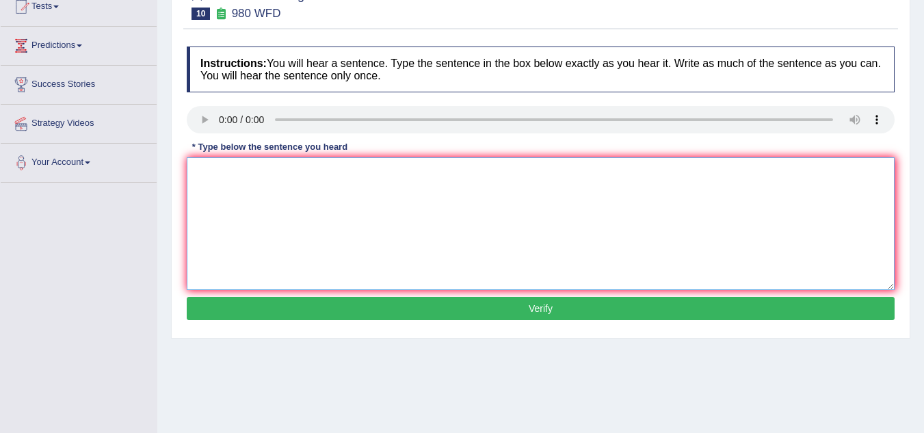
click at [222, 174] on textarea at bounding box center [541, 223] width 708 height 133
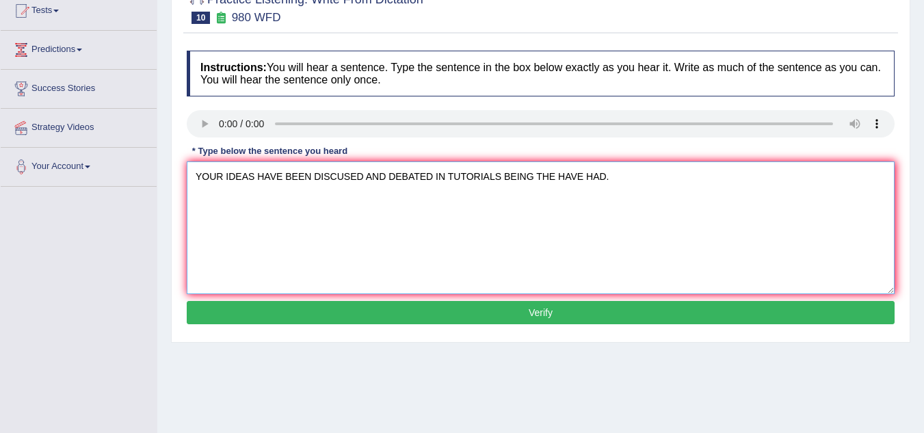
type textarea "YOUR IDEAS HAVE BEEN DISCUSED AND DEBATED IN TUTORIALS BEING THE HAVE HAD."
click at [514, 320] on button "Verify" at bounding box center [541, 312] width 708 height 23
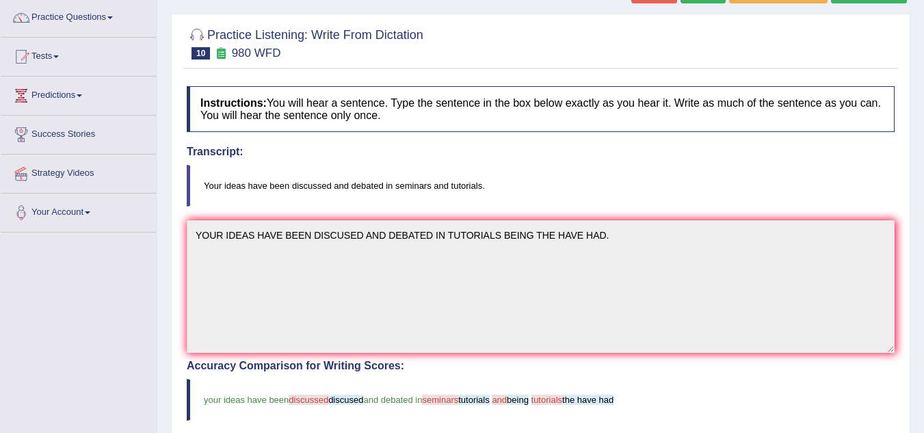
scroll to position [85, 0]
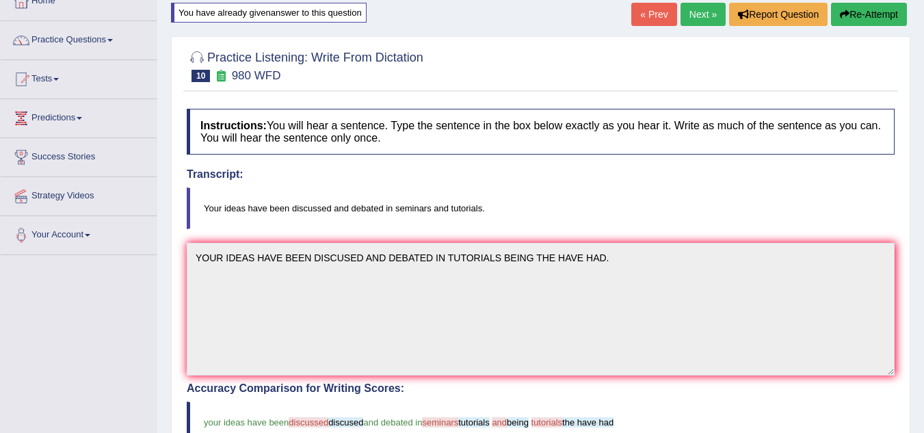
click at [845, 16] on icon "button" at bounding box center [845, 15] width 10 height 10
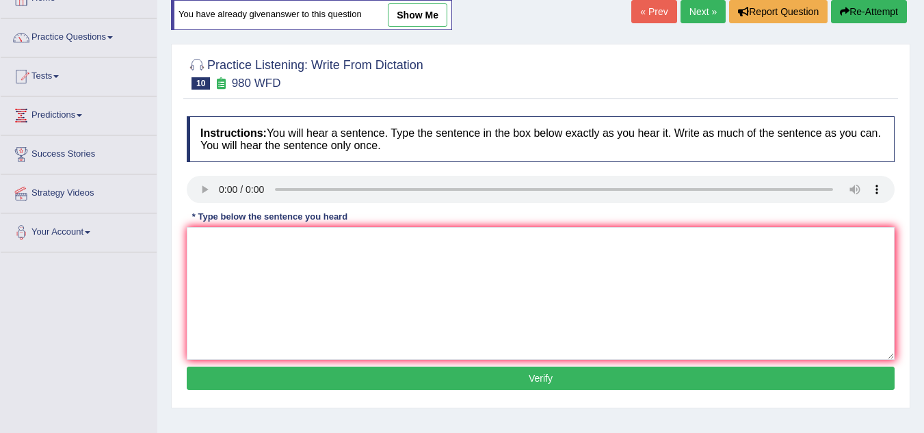
scroll to position [85, 0]
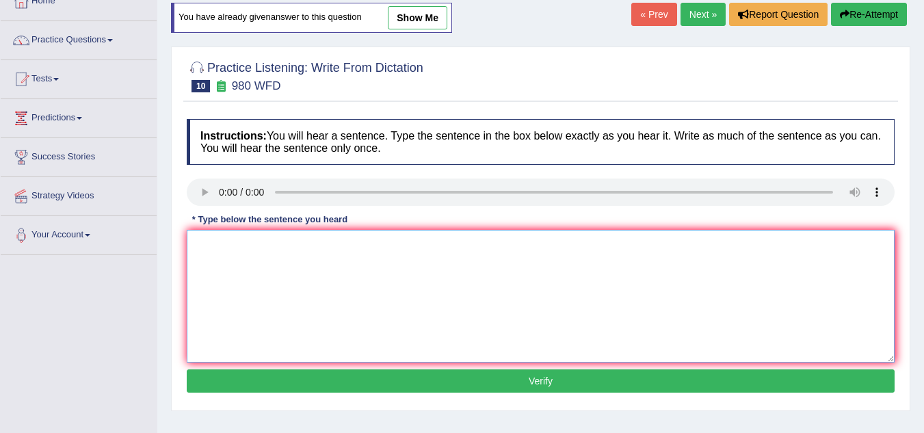
click at [198, 241] on textarea at bounding box center [541, 296] width 708 height 133
type textarea "I"
type textarea "YOUR IDEAS HAVE BEEN DEBATED AND DISCUSSED IN SEMINARS AND TUTORIALS."
click at [348, 384] on button "Verify" at bounding box center [541, 380] width 708 height 23
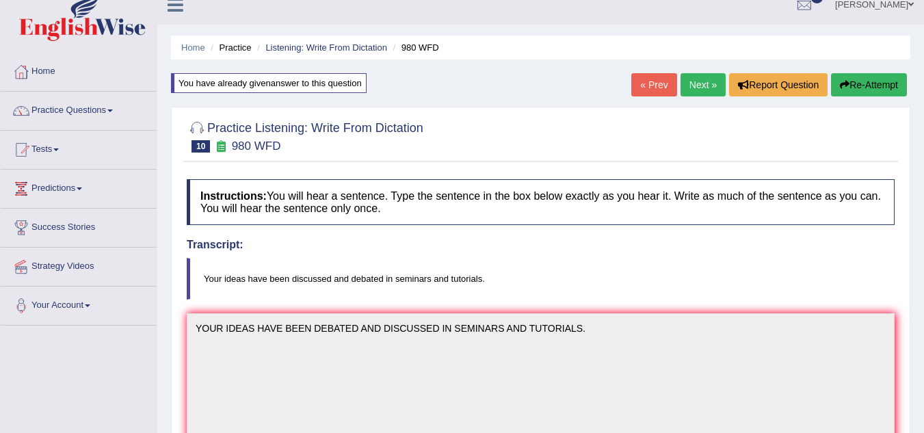
scroll to position [0, 0]
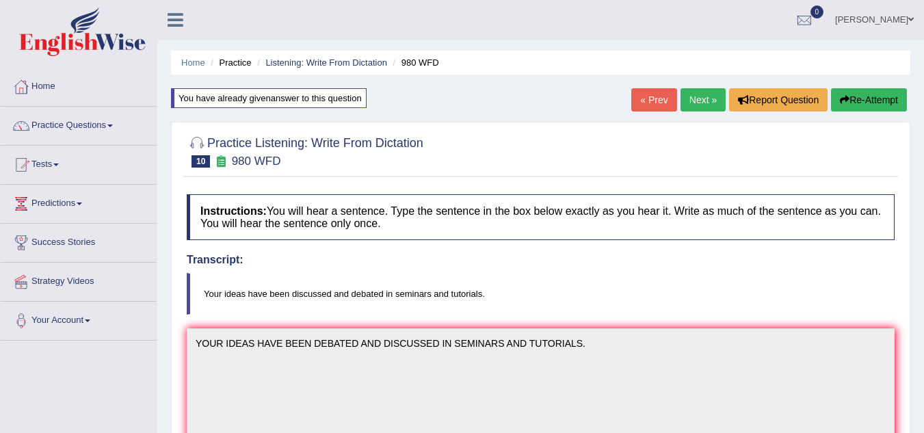
click at [715, 97] on link "Next »" at bounding box center [702, 99] width 45 height 23
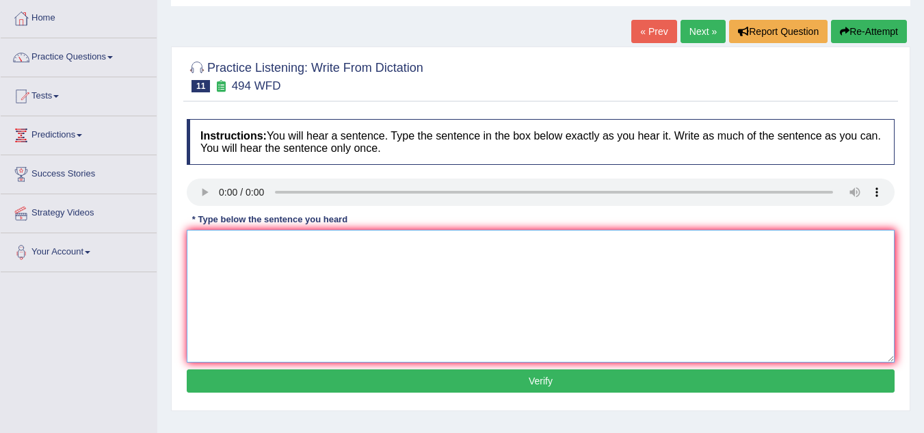
click at [257, 263] on textarea at bounding box center [541, 296] width 708 height 133
type textarea "THE VOCBULARY SPECULER JARGAN JARGON SPECIAL AREA CALLED THE IN A OF."
click at [379, 382] on button "Verify" at bounding box center [541, 380] width 708 height 23
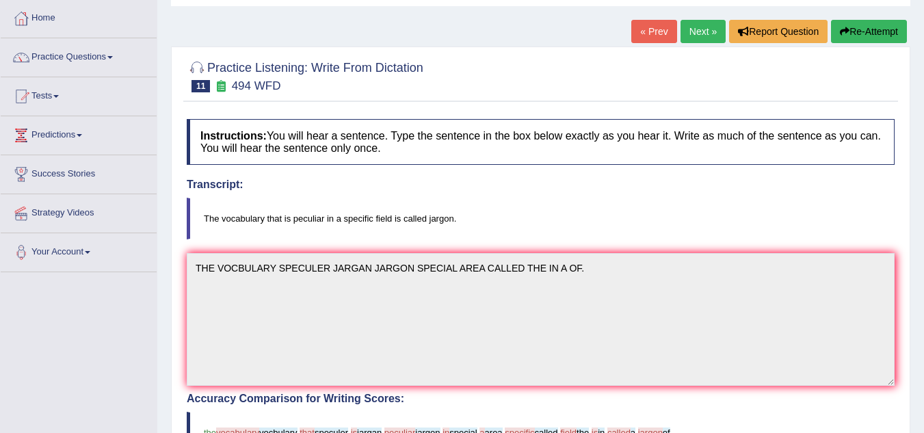
click at [847, 33] on button "Re-Attempt" at bounding box center [869, 31] width 76 height 23
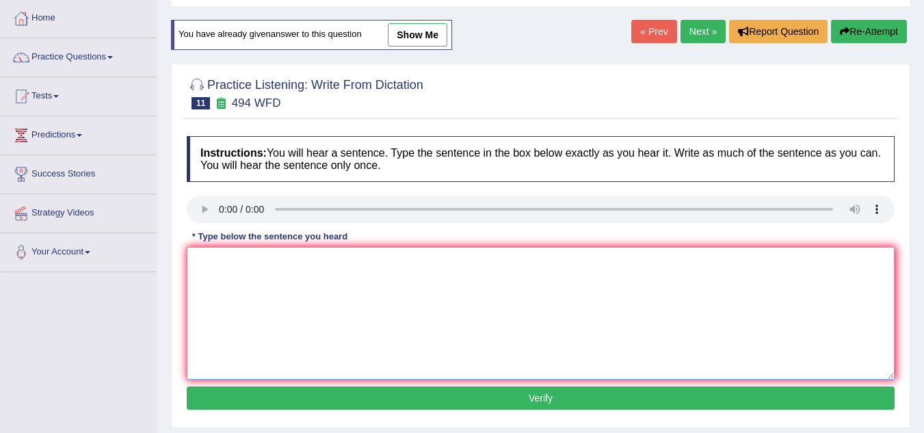
click at [238, 268] on textarea at bounding box center [541, 313] width 708 height 133
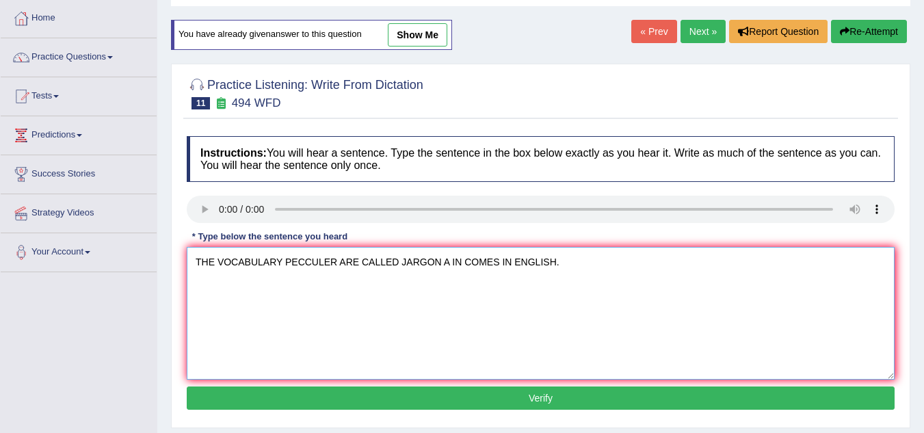
type textarea "THE VOCABULARY PECCULER ARE CALLED JARGON A IN COMES IN ENGLISH."
click at [355, 403] on button "Verify" at bounding box center [541, 397] width 708 height 23
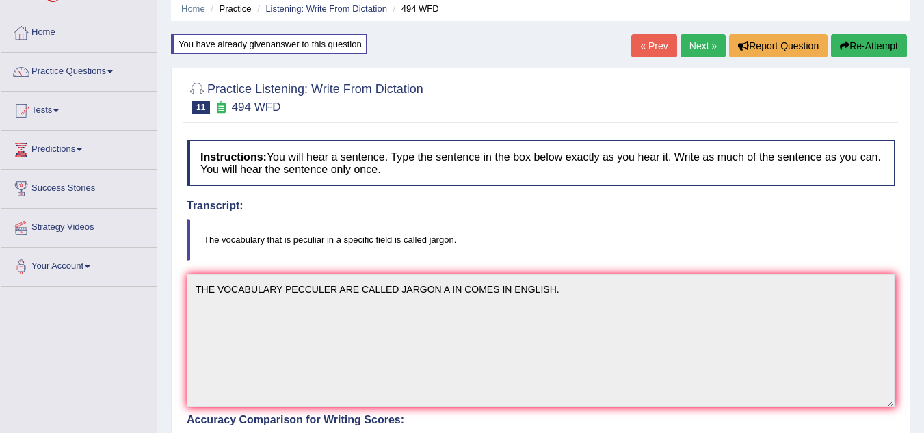
scroll to position [49, 0]
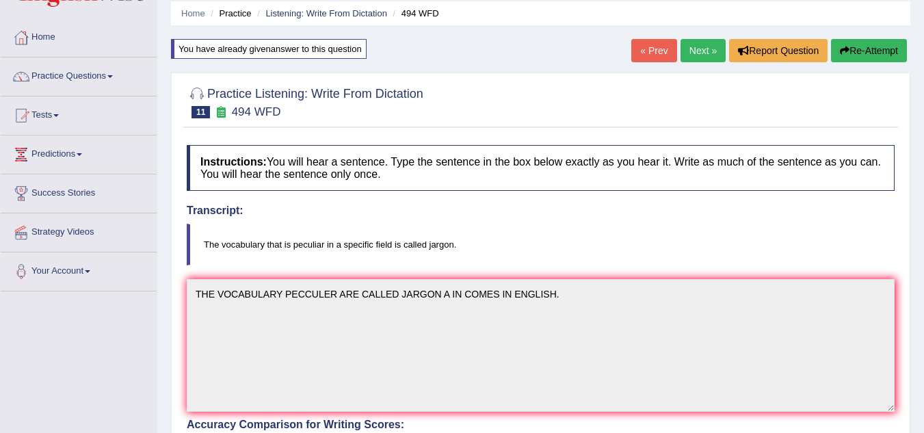
click at [871, 49] on button "Re-Attempt" at bounding box center [869, 50] width 76 height 23
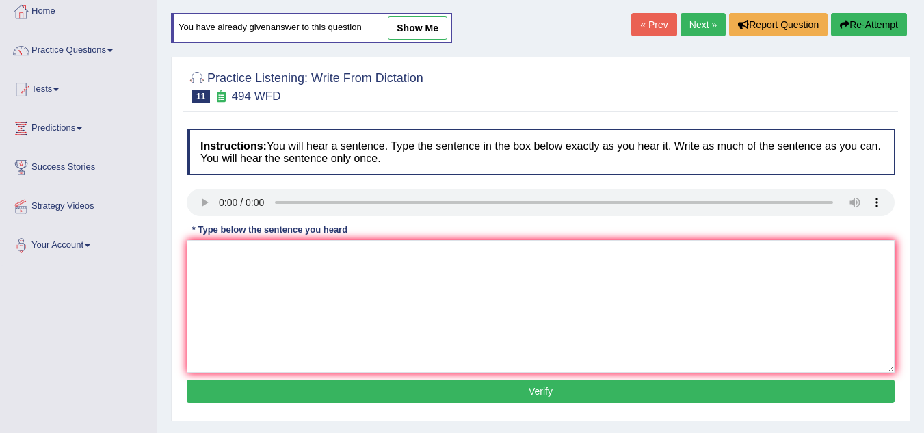
scroll to position [51, 0]
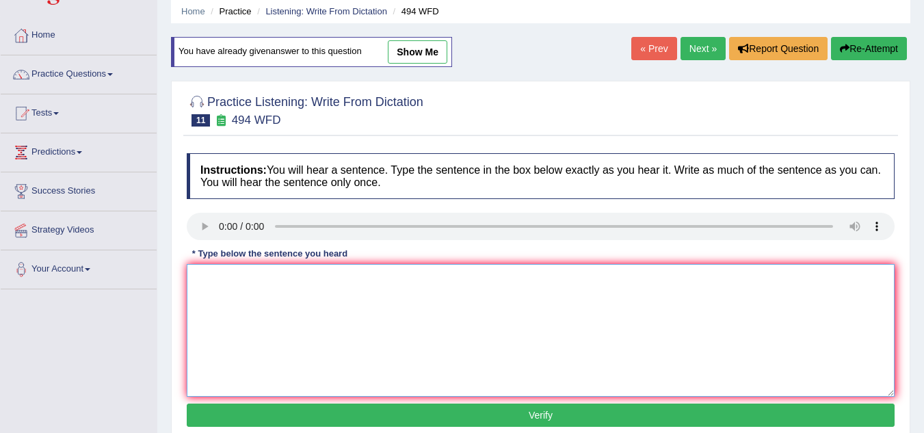
click at [206, 281] on textarea at bounding box center [541, 330] width 708 height 133
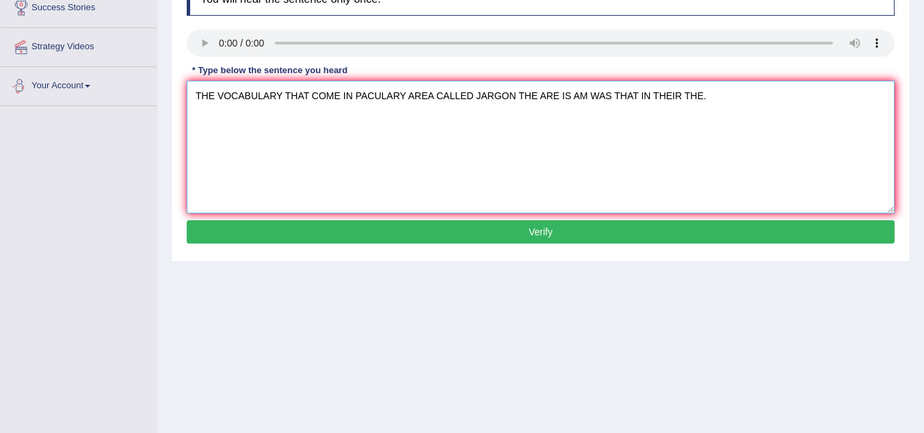
scroll to position [285, 0]
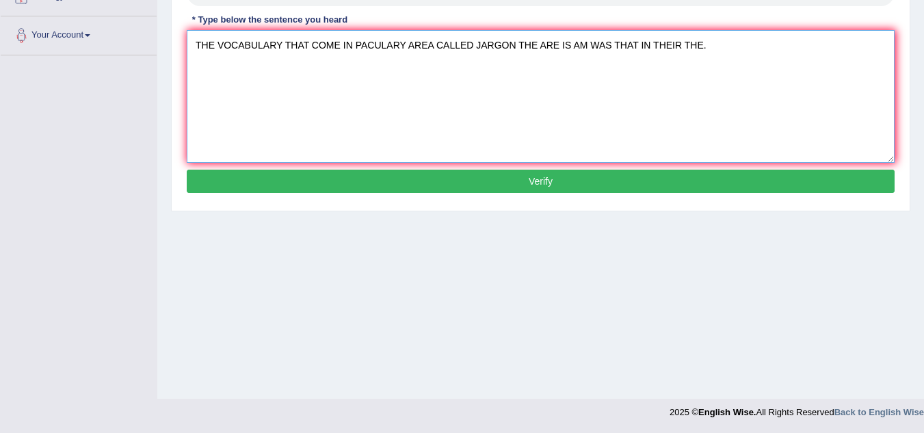
type textarea "THE VOCABULARY THAT COME IN PACULARY AREA CALLED JARGON THE ARE IS AM WAS THAT …"
click at [373, 184] on button "Verify" at bounding box center [541, 181] width 708 height 23
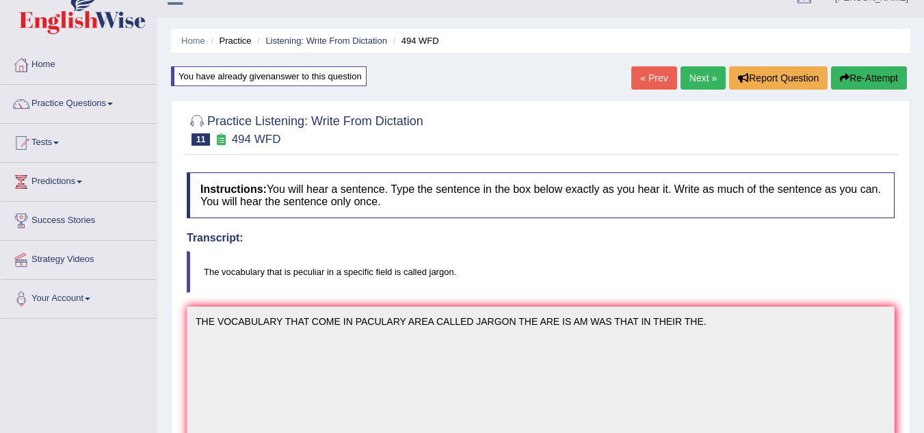
scroll to position [12, 0]
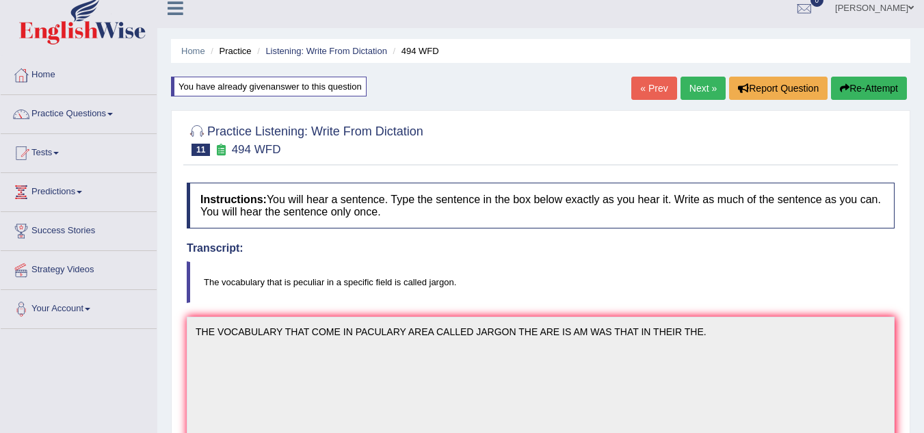
click at [858, 86] on button "Re-Attempt" at bounding box center [869, 88] width 76 height 23
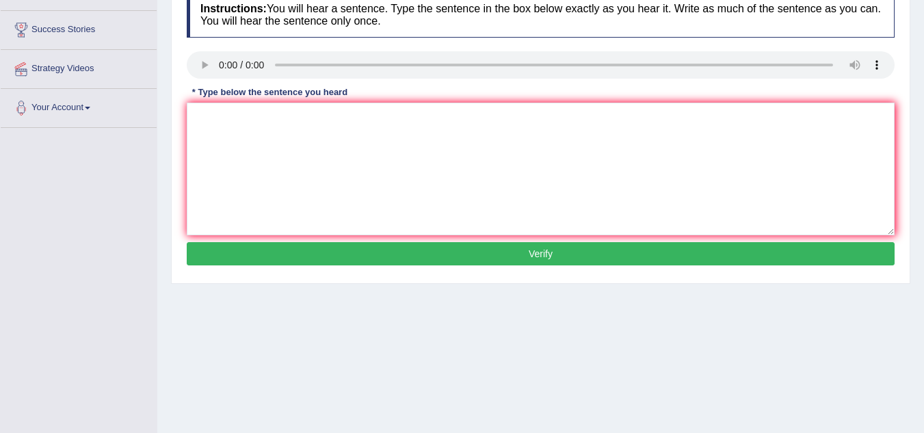
scroll to position [217, 0]
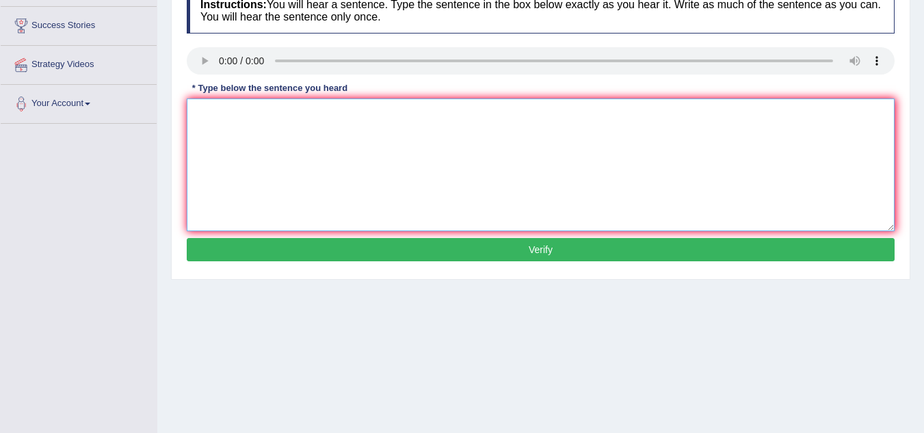
click at [311, 146] on textarea at bounding box center [541, 164] width 708 height 133
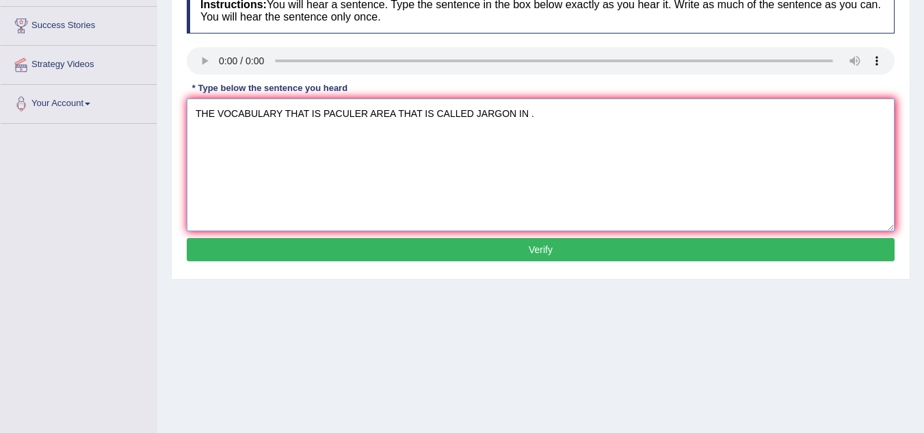
type textarea "THE VOCABULARY THAT IS PACULER AREA THAT IS CALLED JARGON IN ."
click at [328, 263] on div "Instructions: You will hear a sentence. Type the sentence in the box below exac…" at bounding box center [540, 126] width 715 height 291
click at [332, 252] on button "Verify" at bounding box center [541, 249] width 708 height 23
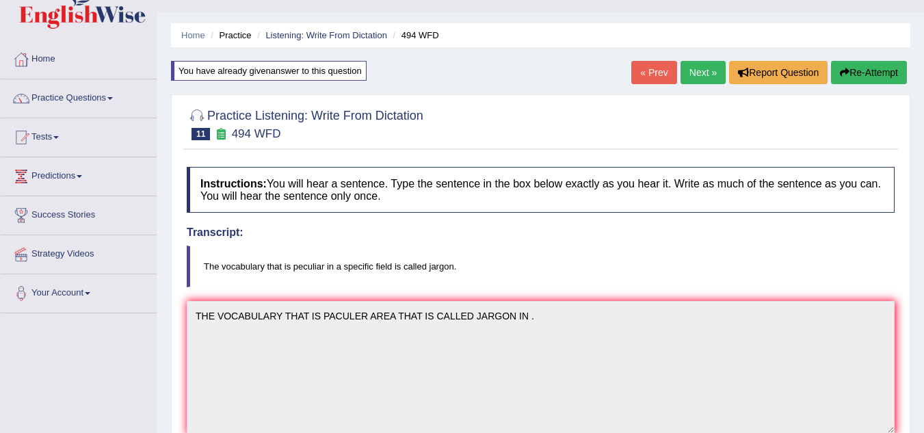
scroll to position [12, 0]
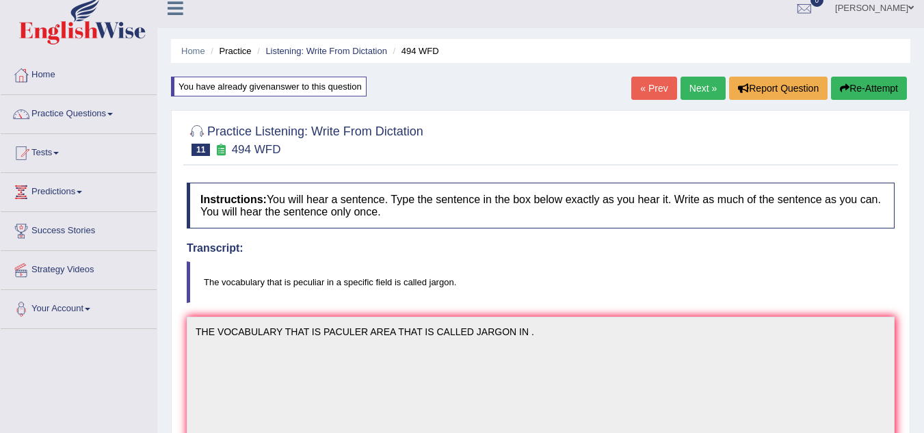
click at [879, 90] on button "Re-Attempt" at bounding box center [869, 88] width 76 height 23
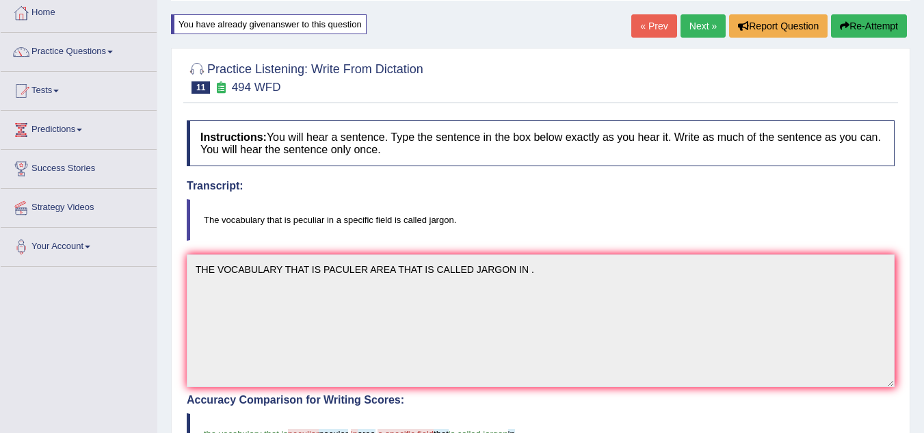
scroll to position [203, 0]
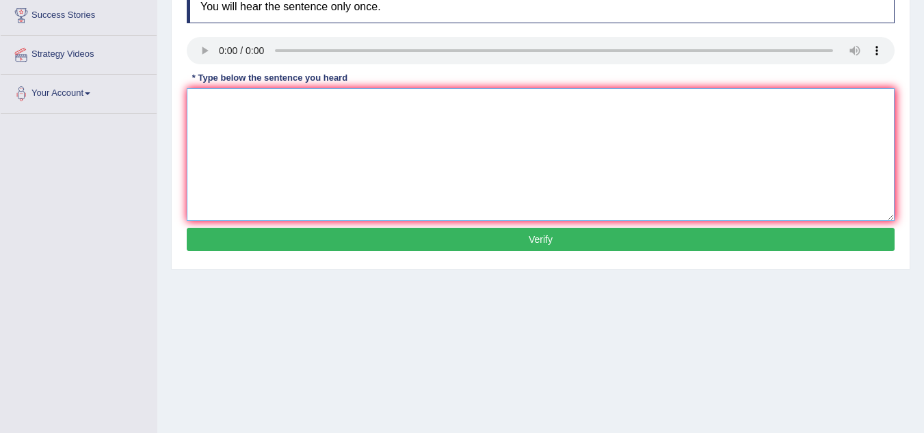
click at [318, 150] on textarea at bounding box center [541, 154] width 708 height 133
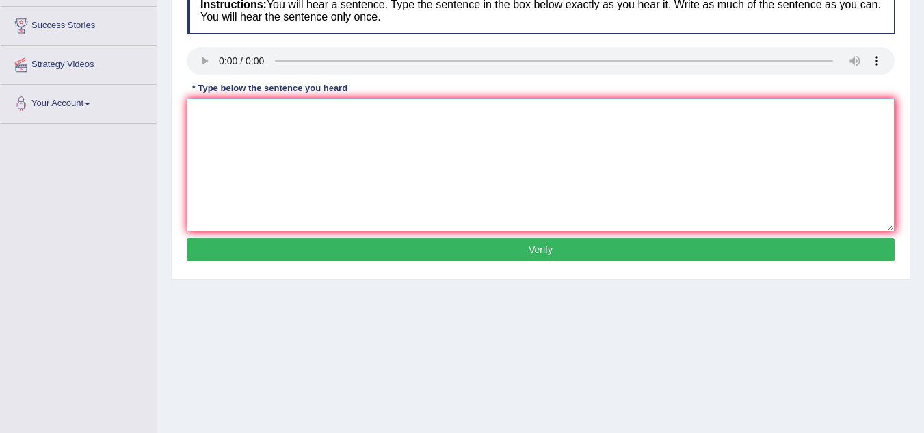
click at [207, 105] on textarea at bounding box center [541, 164] width 708 height 133
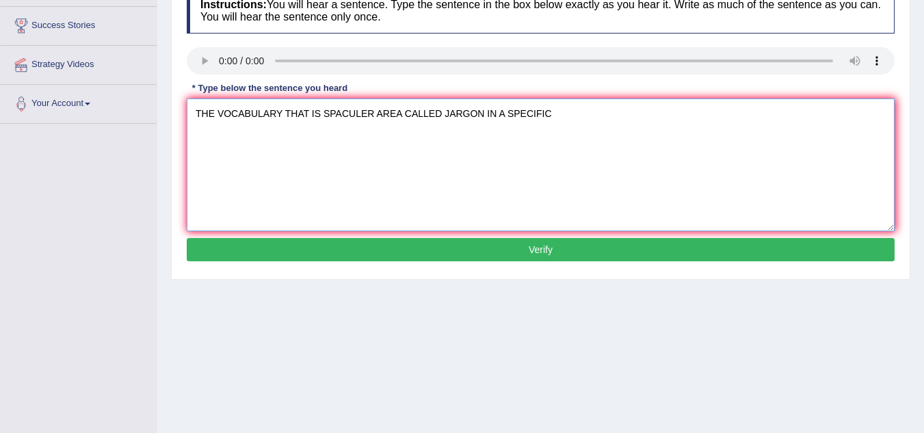
type textarea "THE VOCABULARY THAT IS SPACULER AREA CALLED JARGON IN A SPECIFIC"
click at [449, 244] on button "Verify" at bounding box center [541, 249] width 708 height 23
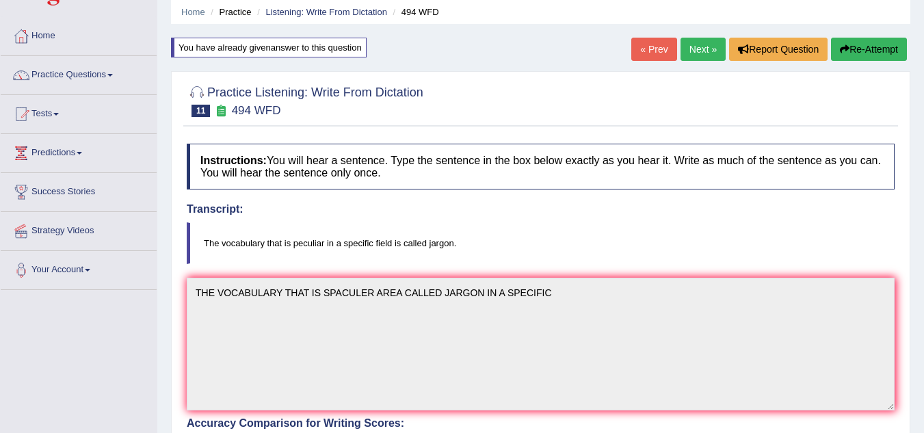
scroll to position [12, 0]
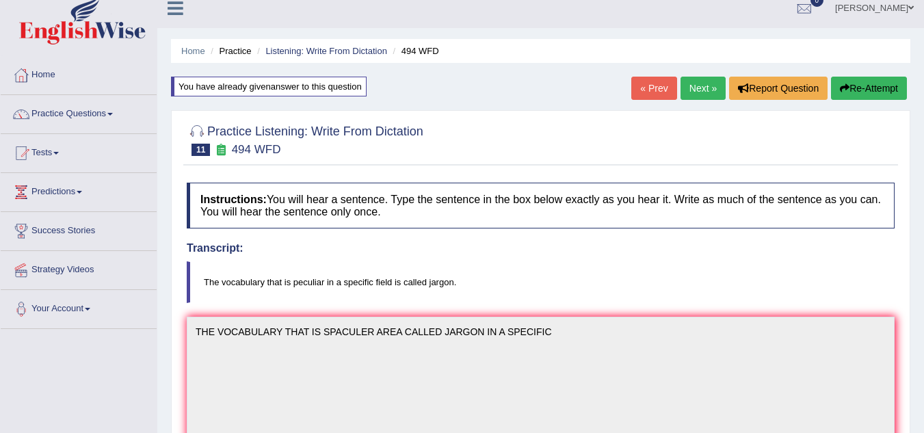
click at [860, 77] on button "Re-Attempt" at bounding box center [869, 88] width 76 height 23
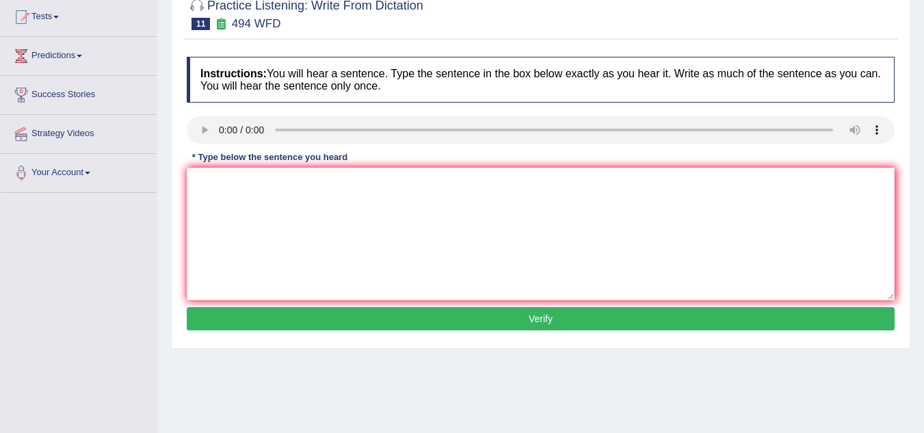
scroll to position [285, 0]
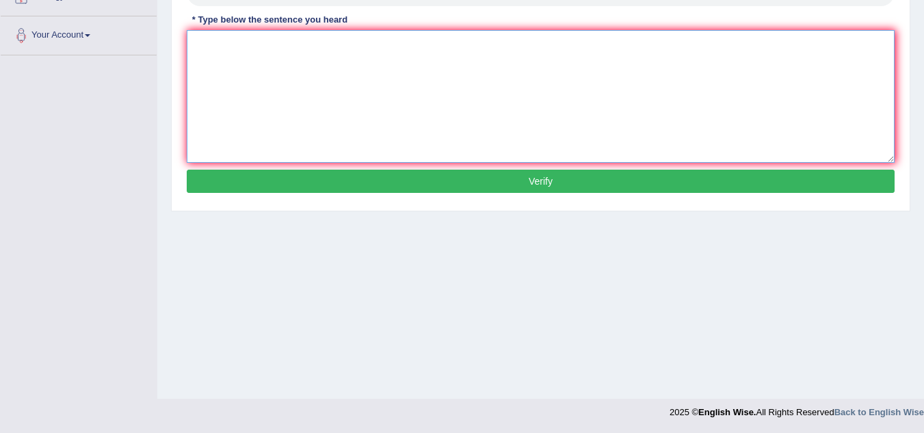
click at [277, 104] on textarea at bounding box center [541, 96] width 708 height 133
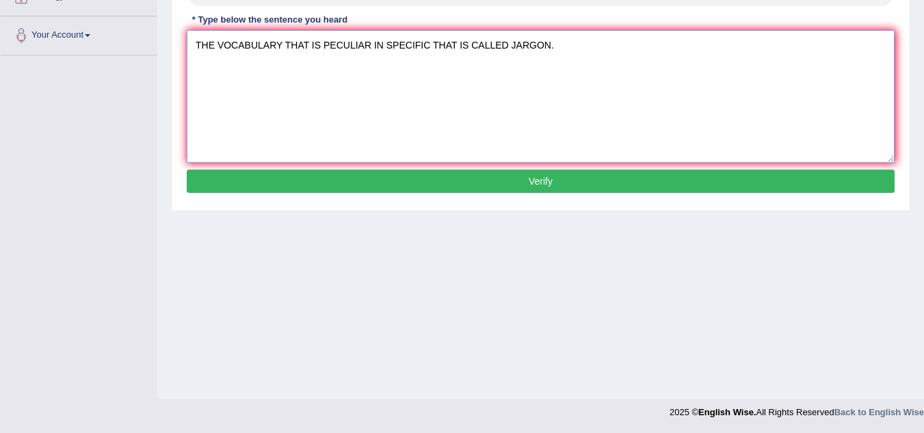
type textarea "THE VOCABULARY THAT IS PECULIAR IN SPECIFIC THAT IS CALLED JARGON."
click at [380, 178] on button "Verify" at bounding box center [541, 181] width 708 height 23
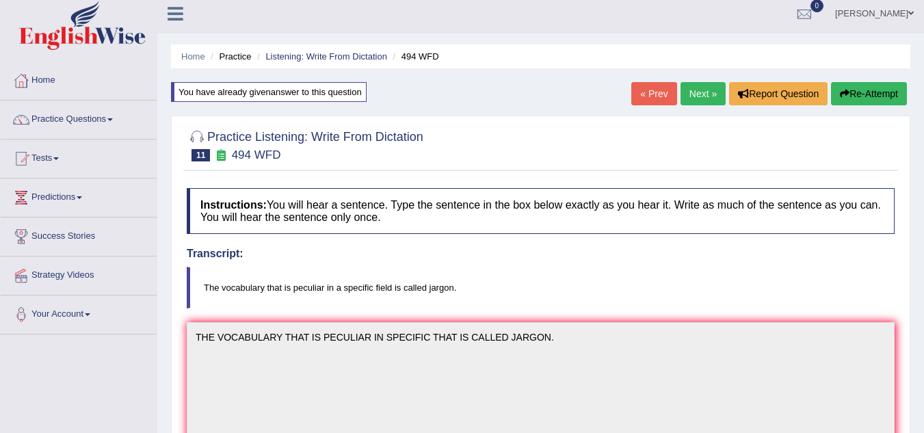
scroll to position [0, 0]
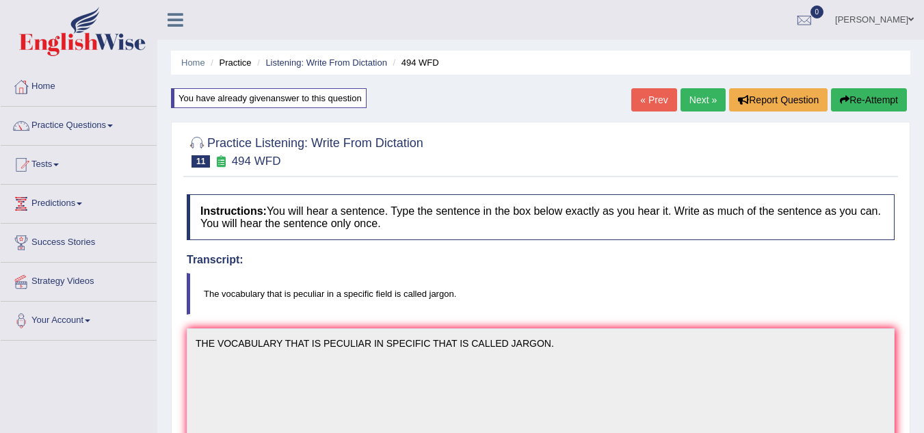
click at [708, 111] on div "« Prev Next » Report Question Re-Attempt" at bounding box center [770, 101] width 279 height 27
drag, startPoint x: 707, startPoint y: 109, endPoint x: 699, endPoint y: 118, distance: 11.6
click at [707, 110] on link "Next »" at bounding box center [702, 99] width 45 height 23
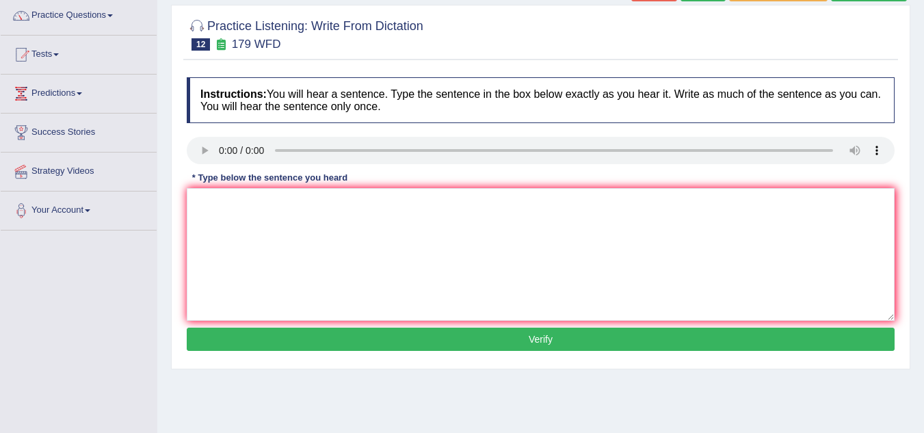
scroll to position [137, 0]
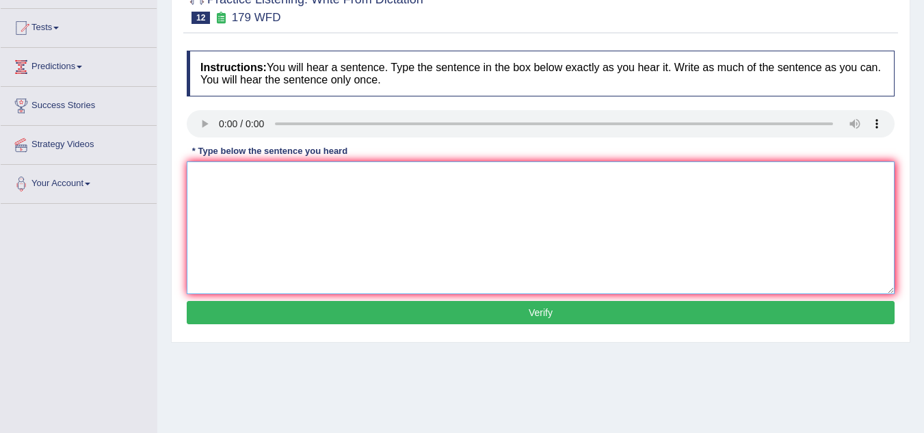
click at [306, 202] on textarea at bounding box center [541, 227] width 708 height 133
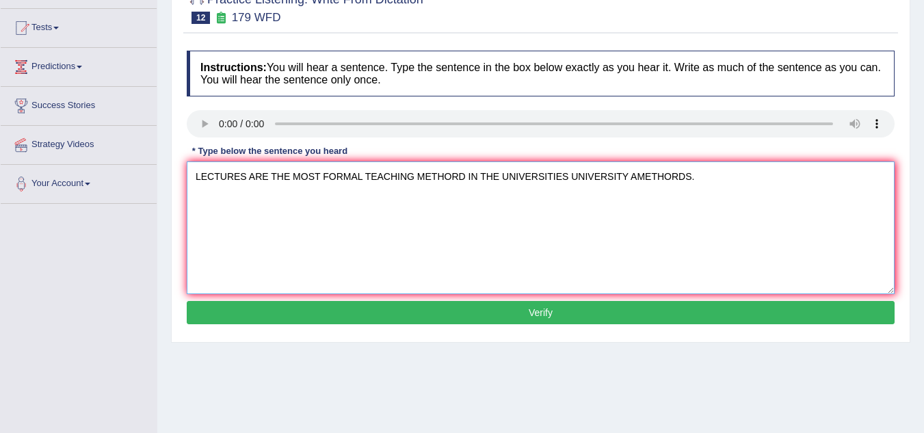
type textarea "LECTURES ARE THE MOST FORMAL TEACHING METHORD IN THE UNIVERSITIES UNIVERSITY AM…"
click at [401, 312] on button "Verify" at bounding box center [541, 312] width 708 height 23
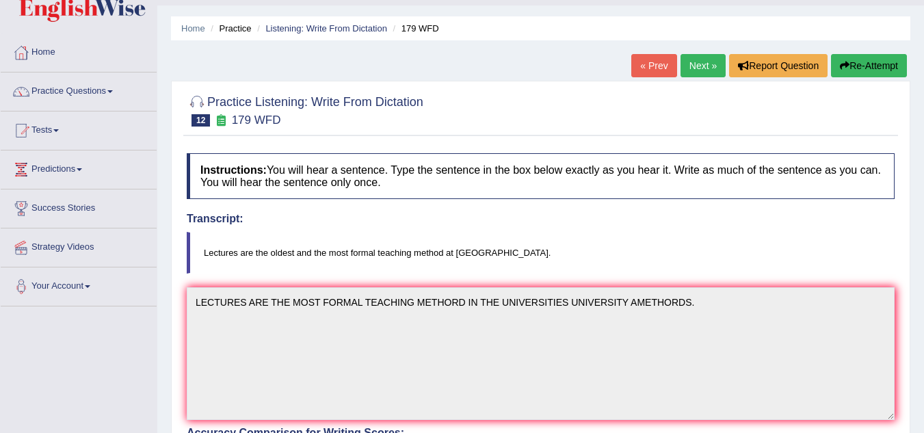
scroll to position [0, 0]
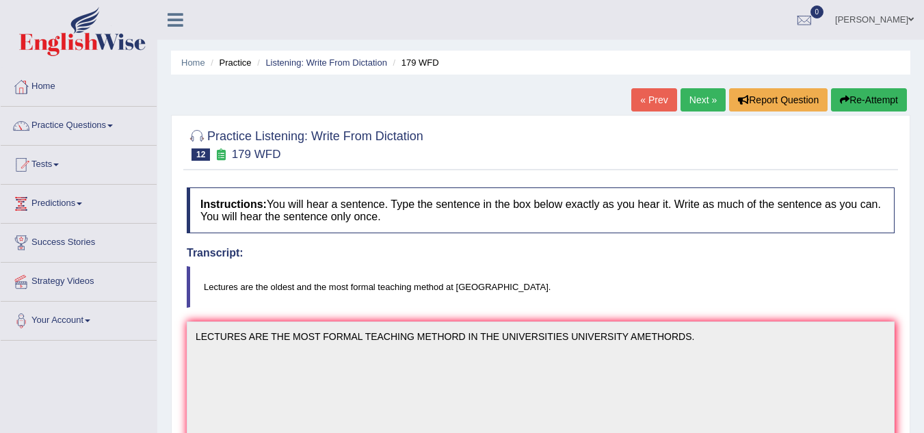
click at [840, 98] on icon "button" at bounding box center [845, 100] width 10 height 10
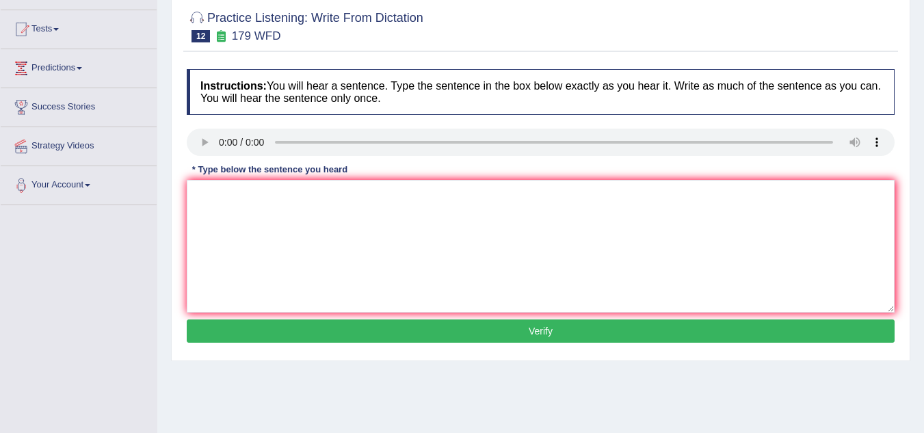
scroll to position [137, 0]
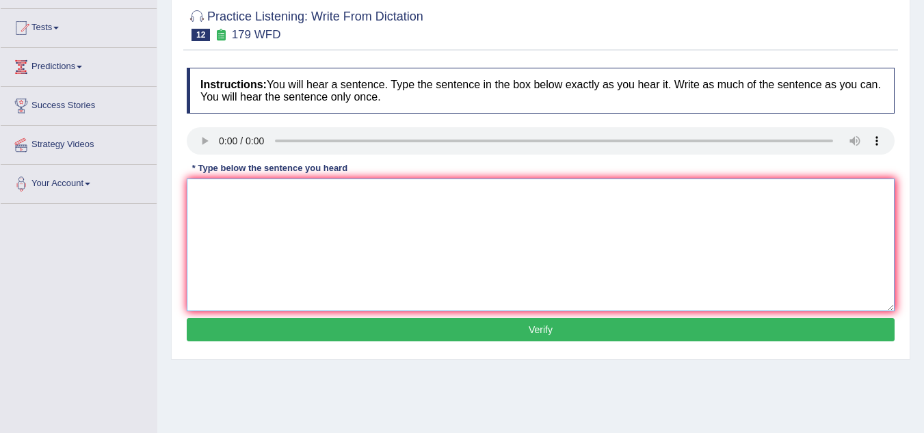
click at [225, 216] on textarea at bounding box center [541, 244] width 708 height 133
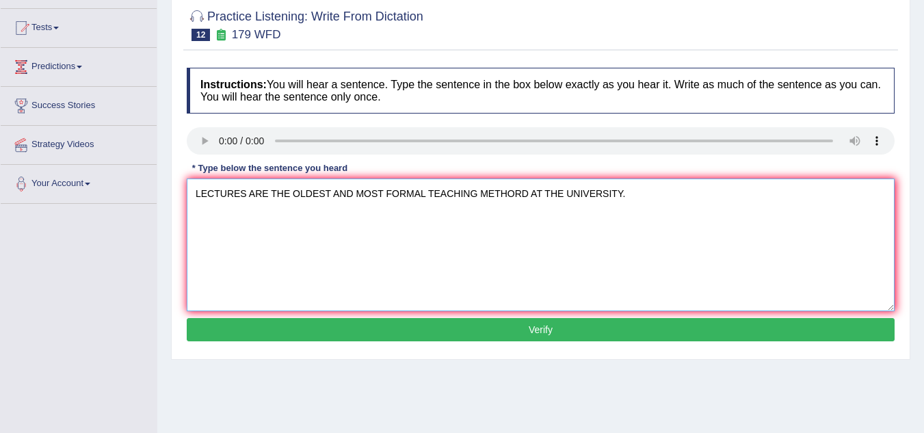
type textarea "LECTURES ARE THE OLDEST AND MOST FORMAL TEACHING METHORD AT THE UNIVERSITY."
click at [506, 332] on button "Verify" at bounding box center [541, 329] width 708 height 23
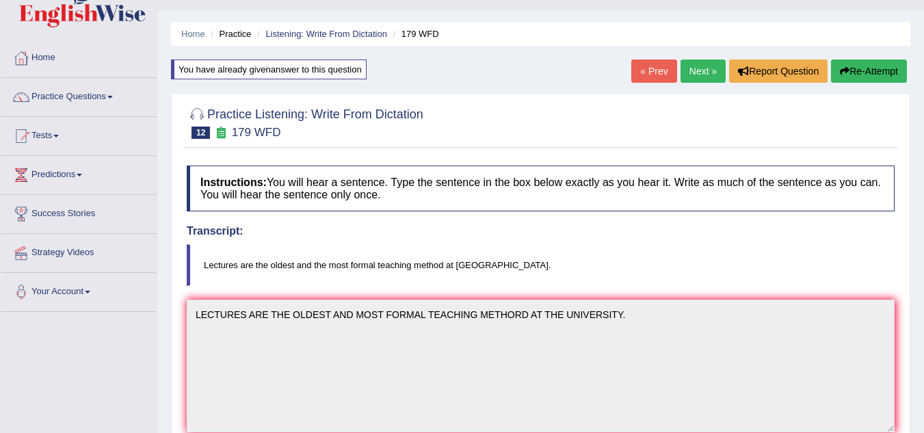
scroll to position [0, 0]
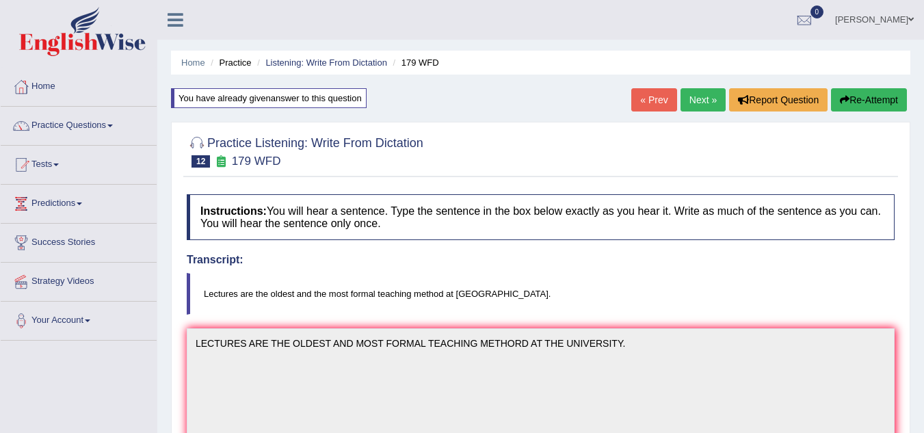
click at [853, 103] on button "Re-Attempt" at bounding box center [869, 99] width 76 height 23
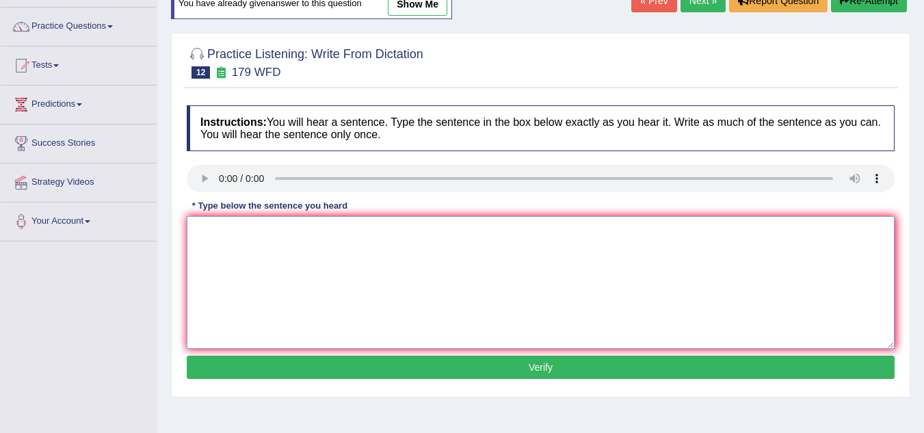
click at [256, 261] on textarea at bounding box center [541, 282] width 708 height 133
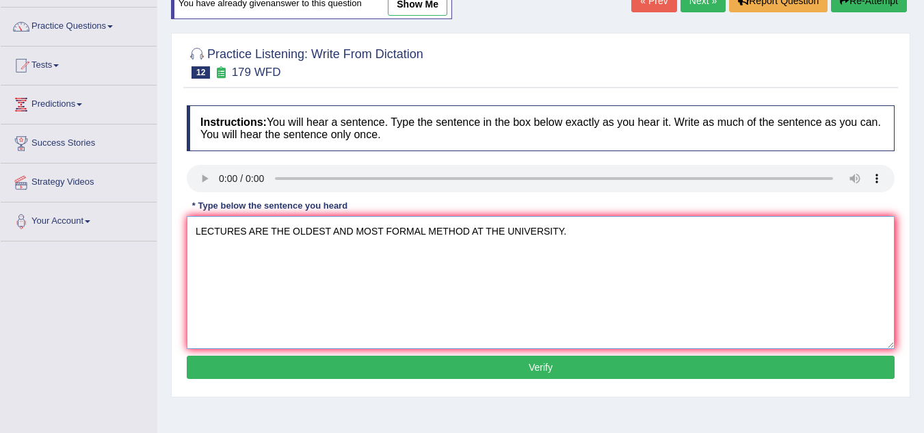
click at [475, 233] on textarea "LECTURES ARE THE OLDEST AND MOST FORMAL METHOD AT THE UNIVERSITY." at bounding box center [541, 282] width 708 height 133
click at [473, 234] on textarea "LECTURES ARE THE OLDEST AND MOST FORMAL METHOD AT THE UNIVERSITY." at bounding box center [541, 282] width 708 height 133
type textarea "LECTURES ARE THE OLDEST AND MOST FORMAL METHOD OF TEACHING AT THE UNIVERSITY."
click at [451, 370] on button "Verify" at bounding box center [541, 367] width 708 height 23
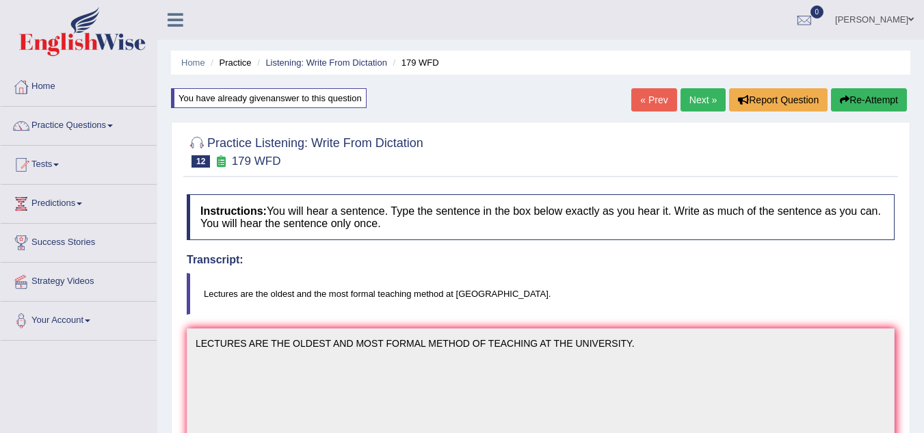
click at [702, 101] on link "Next »" at bounding box center [702, 99] width 45 height 23
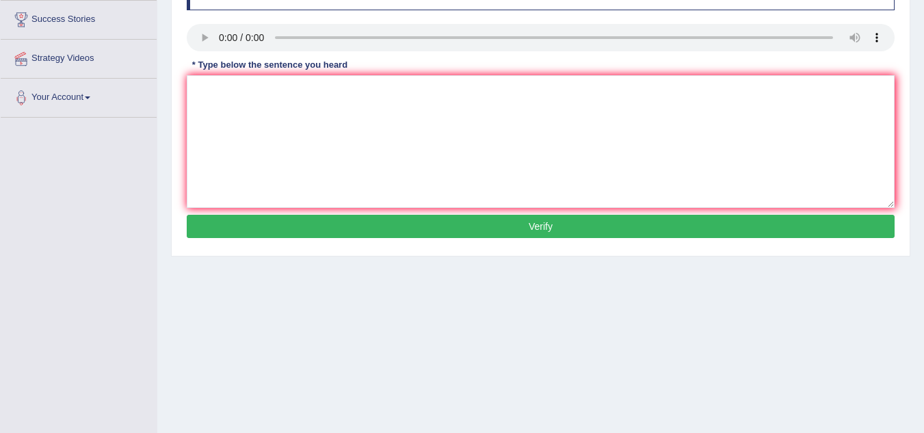
scroll to position [274, 0]
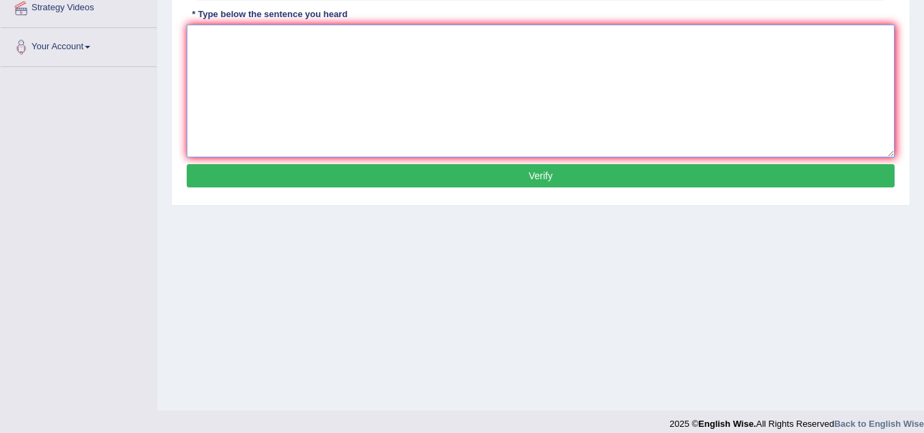
click at [239, 62] on textarea at bounding box center [541, 91] width 708 height 133
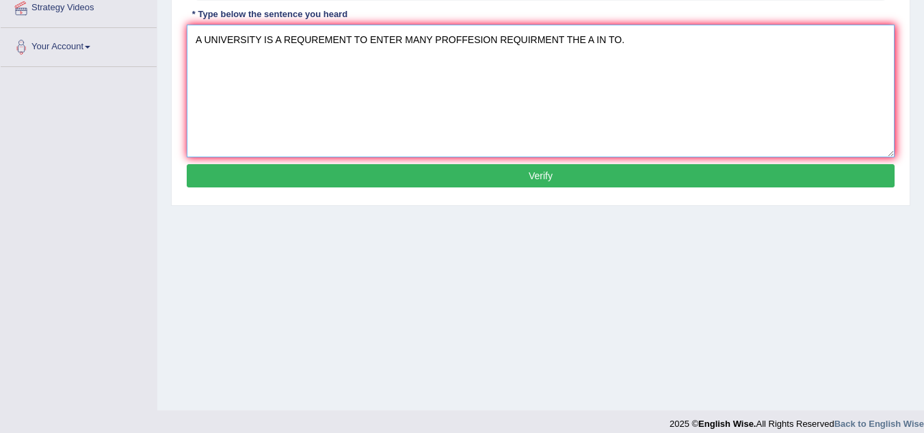
type textarea "A UNIVERSITY IS A REQUREMENT TO ENTER MANY PROFFESION REQUIRMENT THE A IN TO."
click at [256, 177] on button "Verify" at bounding box center [541, 175] width 708 height 23
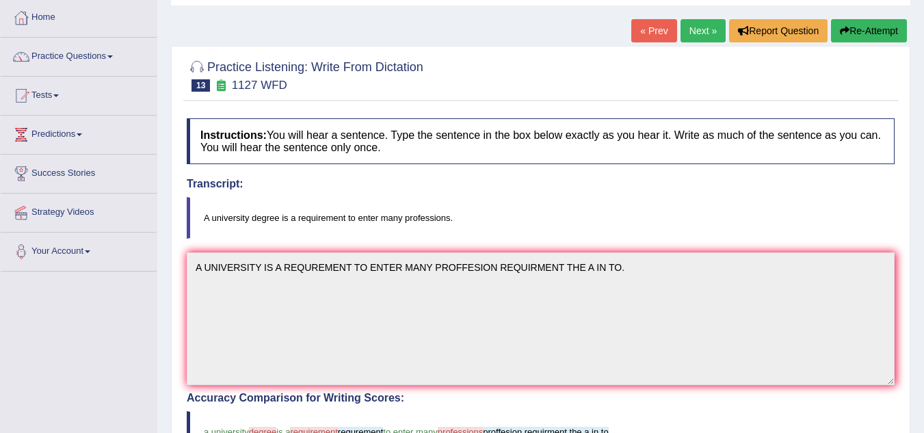
scroll to position [68, 0]
click at [877, 30] on button "Re-Attempt" at bounding box center [869, 31] width 76 height 23
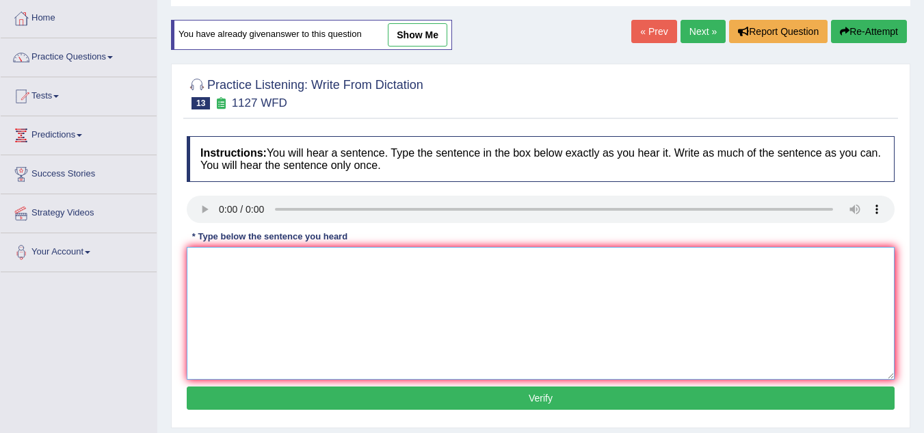
click at [218, 254] on textarea at bounding box center [541, 313] width 708 height 133
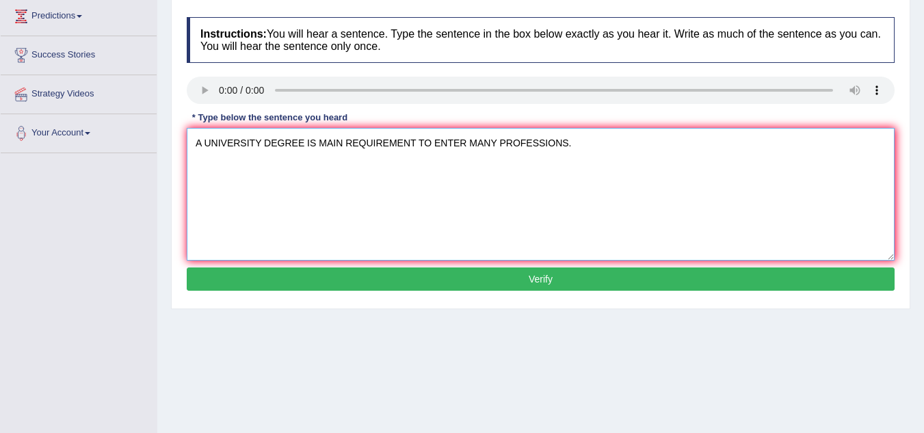
scroll to position [205, 0]
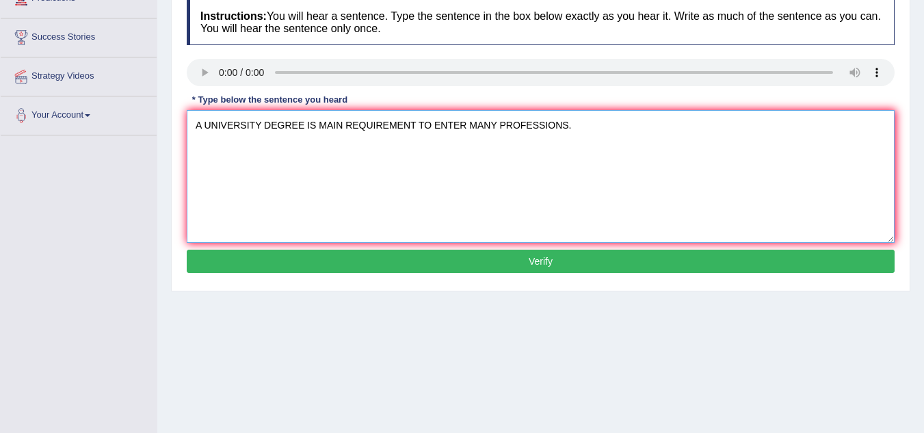
type textarea "A UNIVERSITY DEGREE IS MAIN REQUIREMENT TO ENTER MANY PROFESSIONS."
click at [399, 266] on button "Verify" at bounding box center [541, 261] width 708 height 23
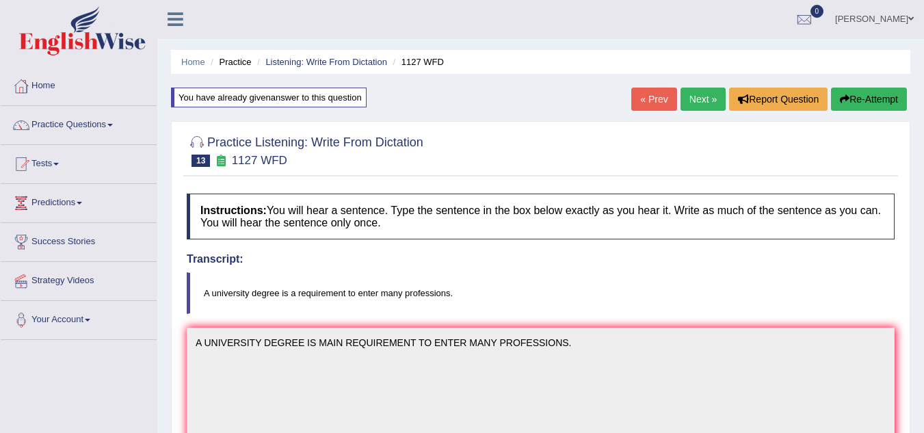
scroll to position [0, 0]
click at [866, 110] on button "Re-Attempt" at bounding box center [869, 99] width 76 height 23
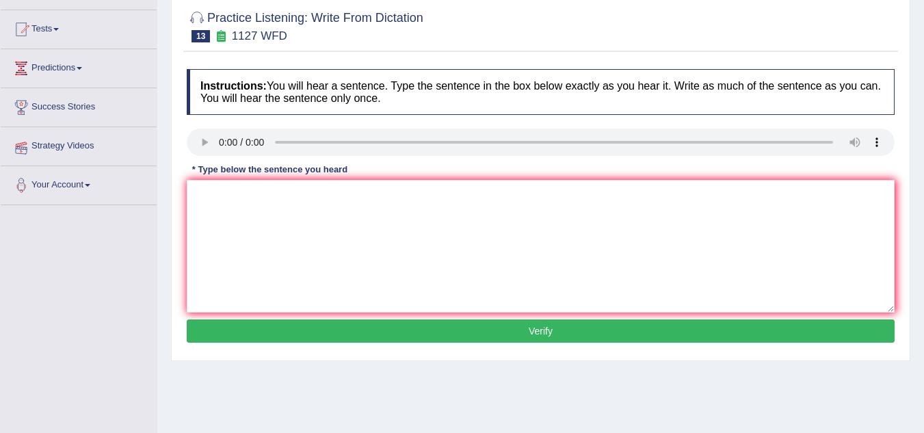
scroll to position [137, 0]
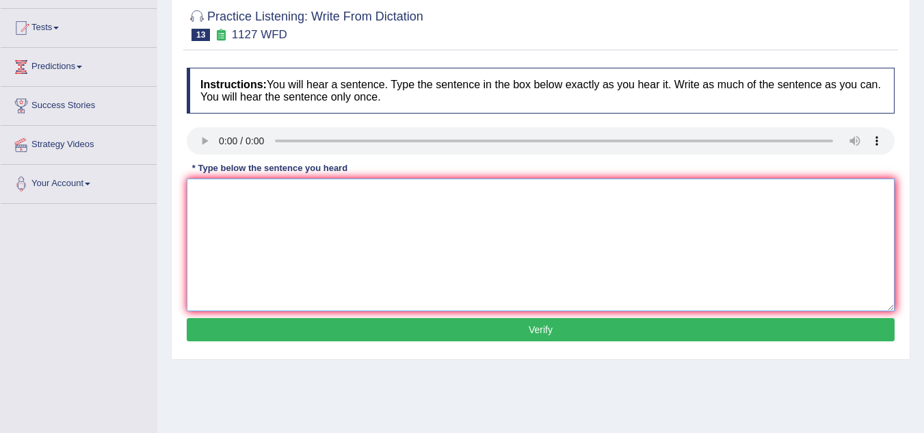
click at [229, 215] on textarea at bounding box center [541, 244] width 708 height 133
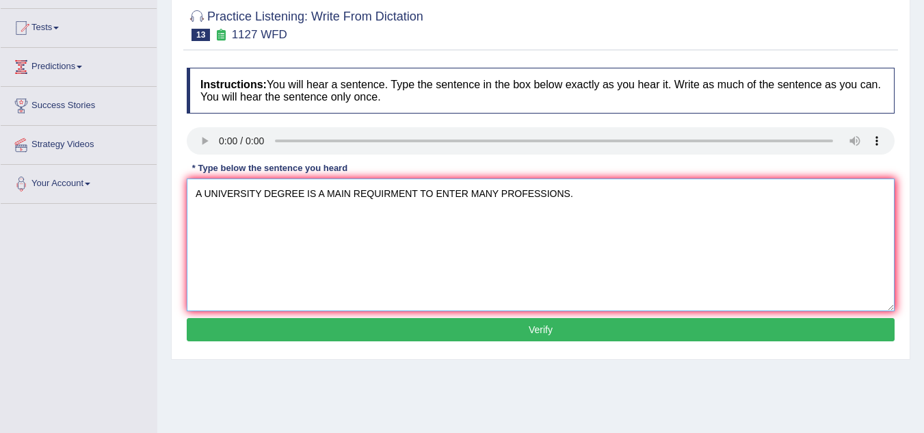
type textarea "A UNIVERSITY DEGREE IS A MAIN REQUIRMENT TO ENTER MANY PROFESSIONS."
click at [483, 336] on button "Verify" at bounding box center [541, 329] width 708 height 23
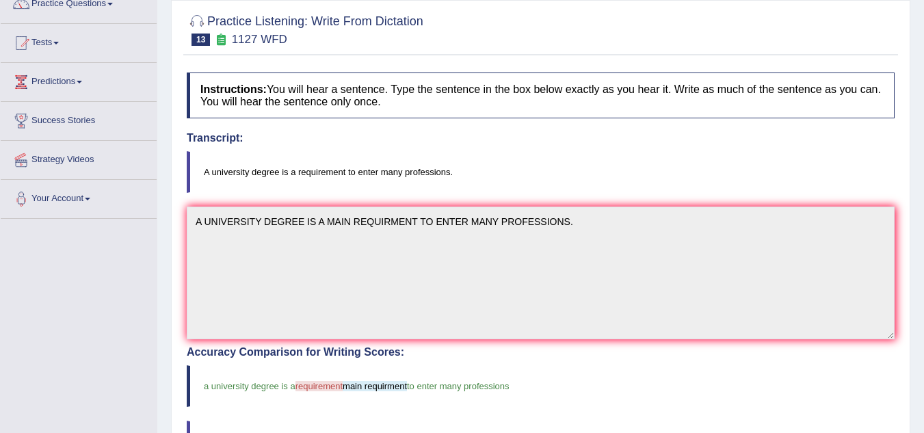
scroll to position [68, 0]
